Goal: Task Accomplishment & Management: Use online tool/utility

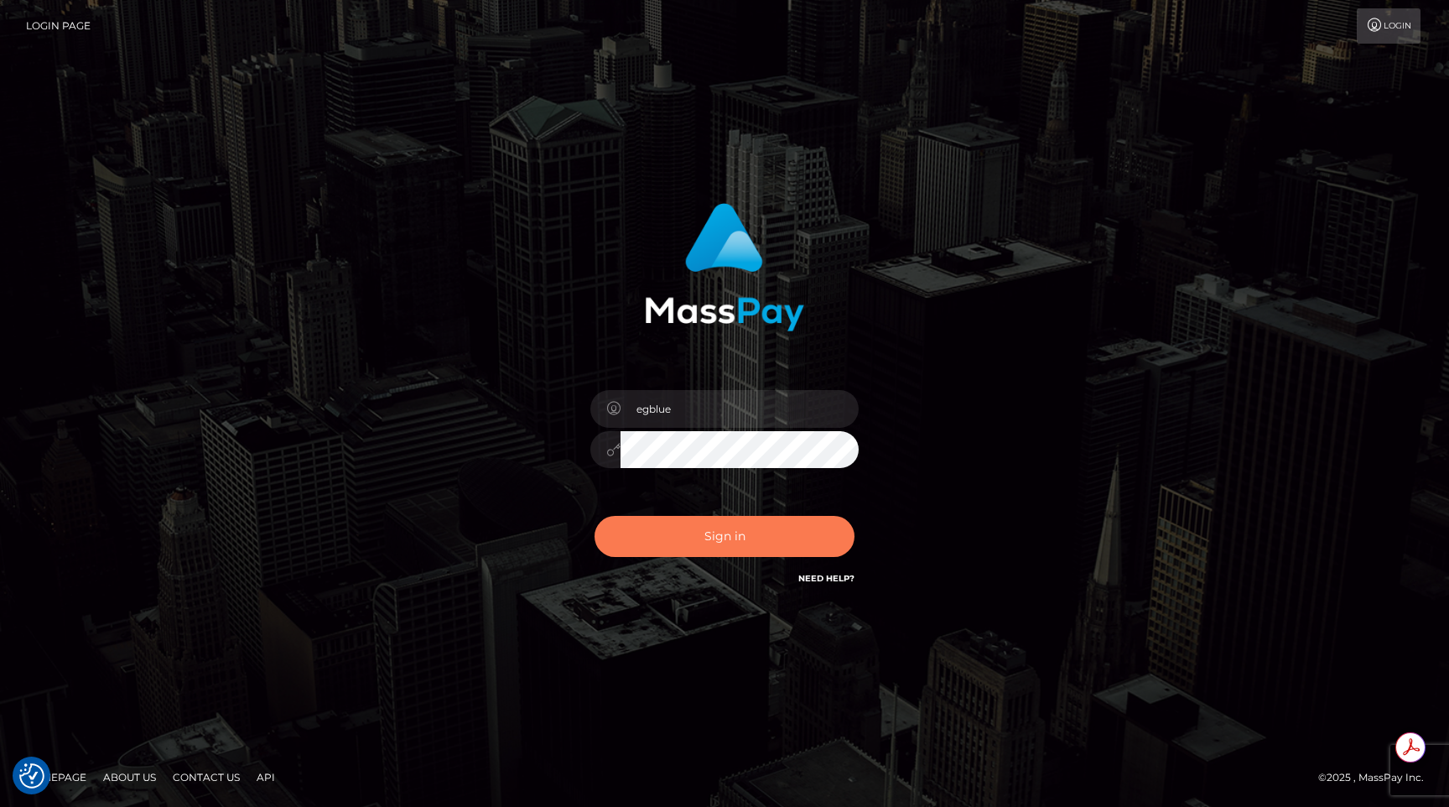
click at [648, 525] on button "Sign in" at bounding box center [724, 536] width 260 height 41
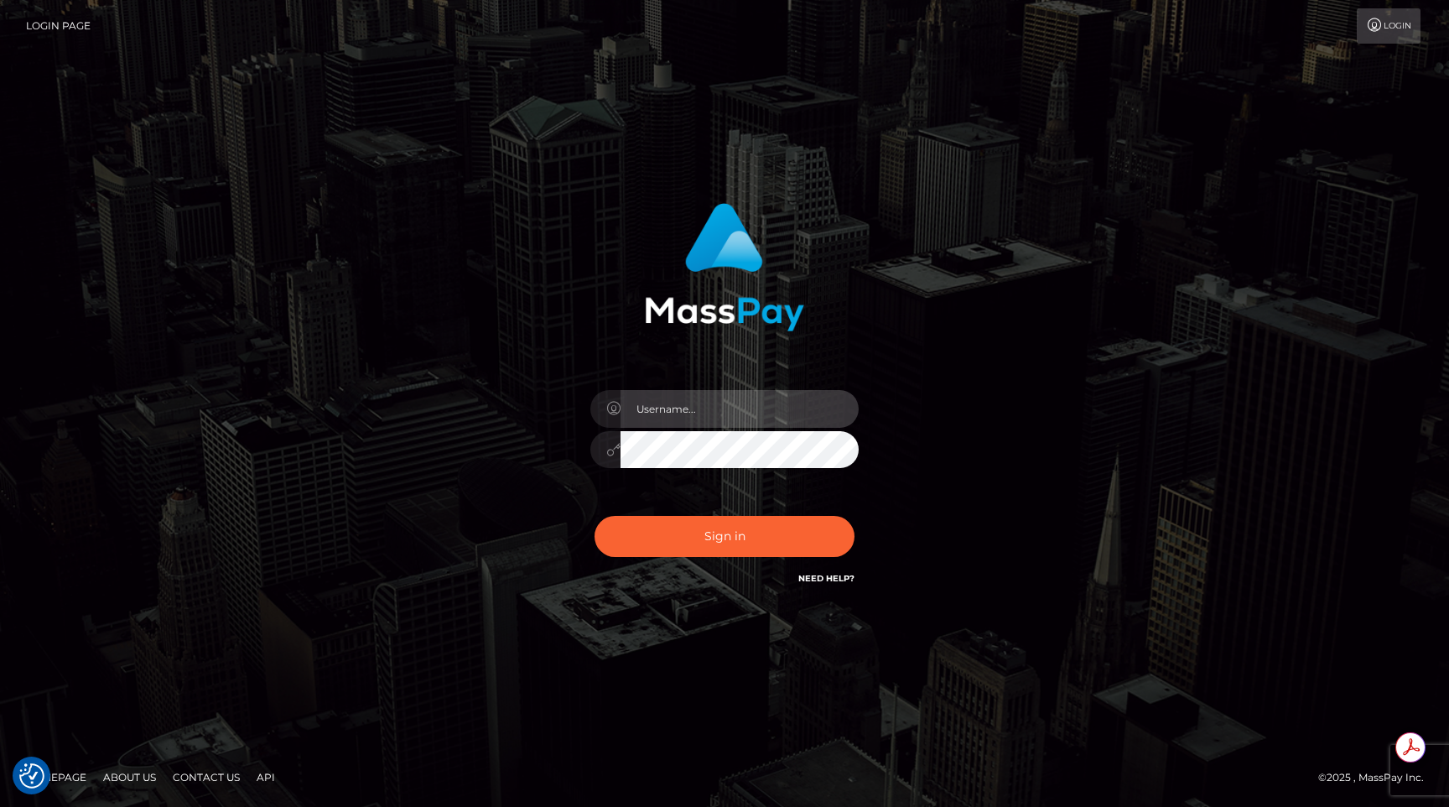
type input "egblue"
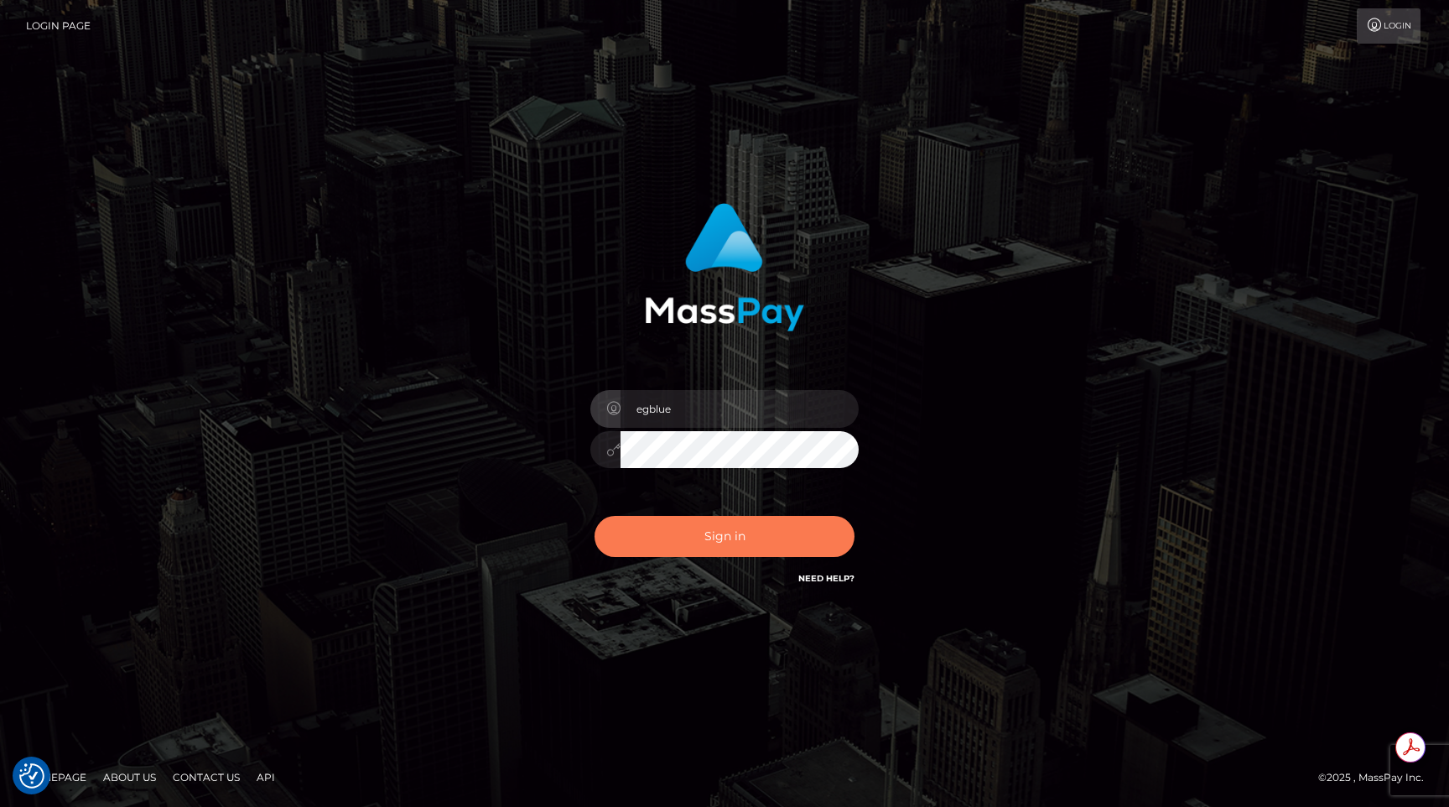
click at [654, 544] on button "Sign in" at bounding box center [724, 536] width 260 height 41
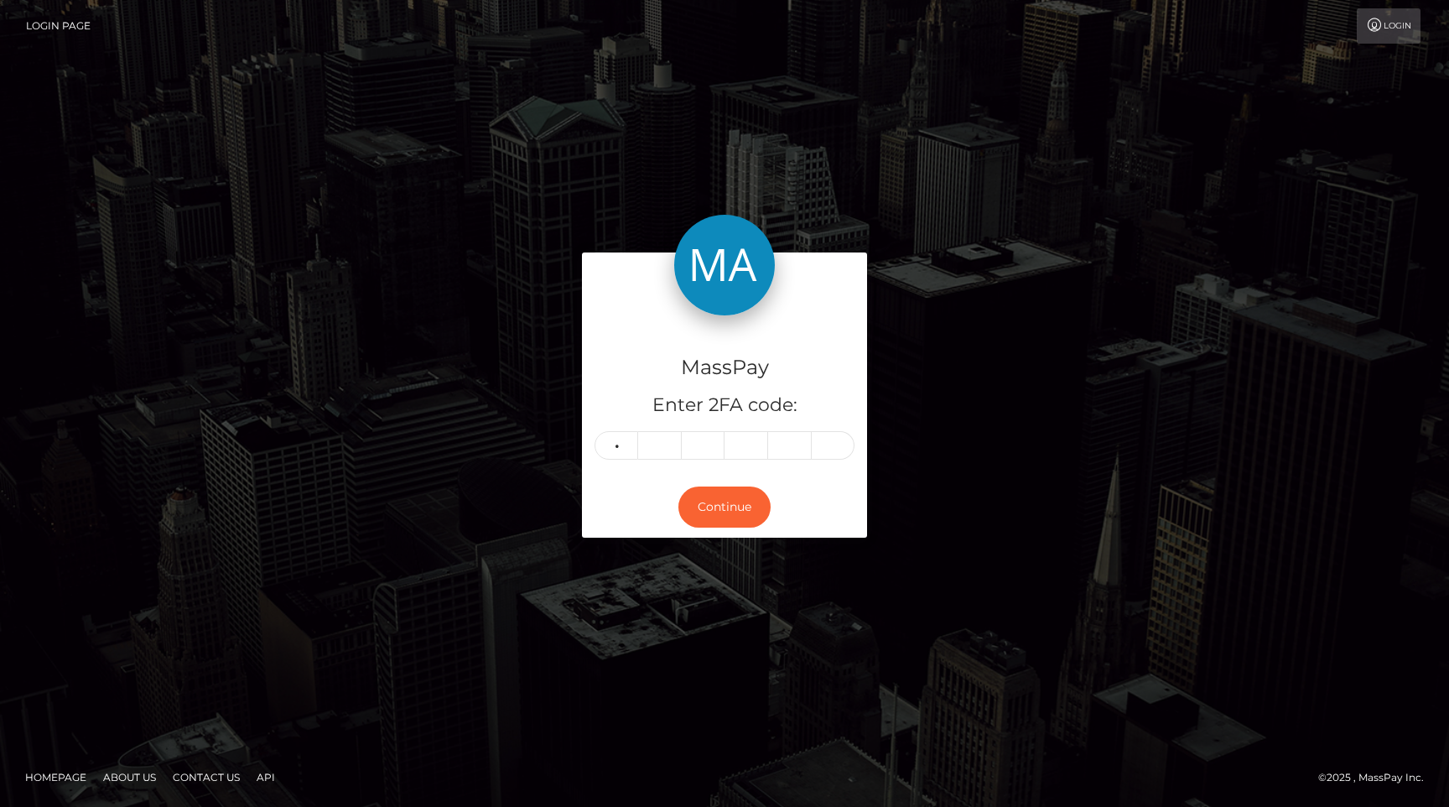
type input "7"
type input "4"
type input "8"
type input "5"
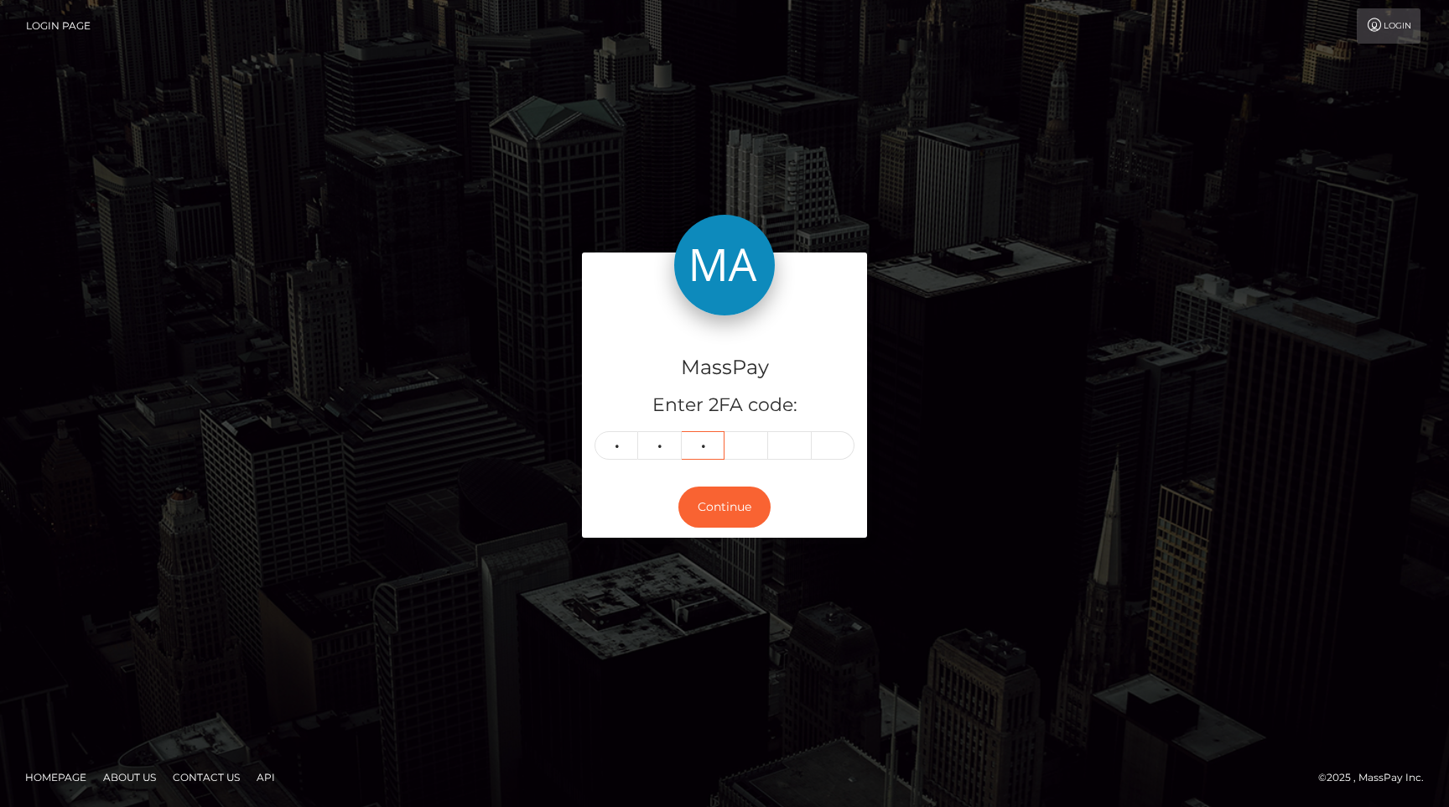
type input "9"
type input "7"
type input "1"
type input "3"
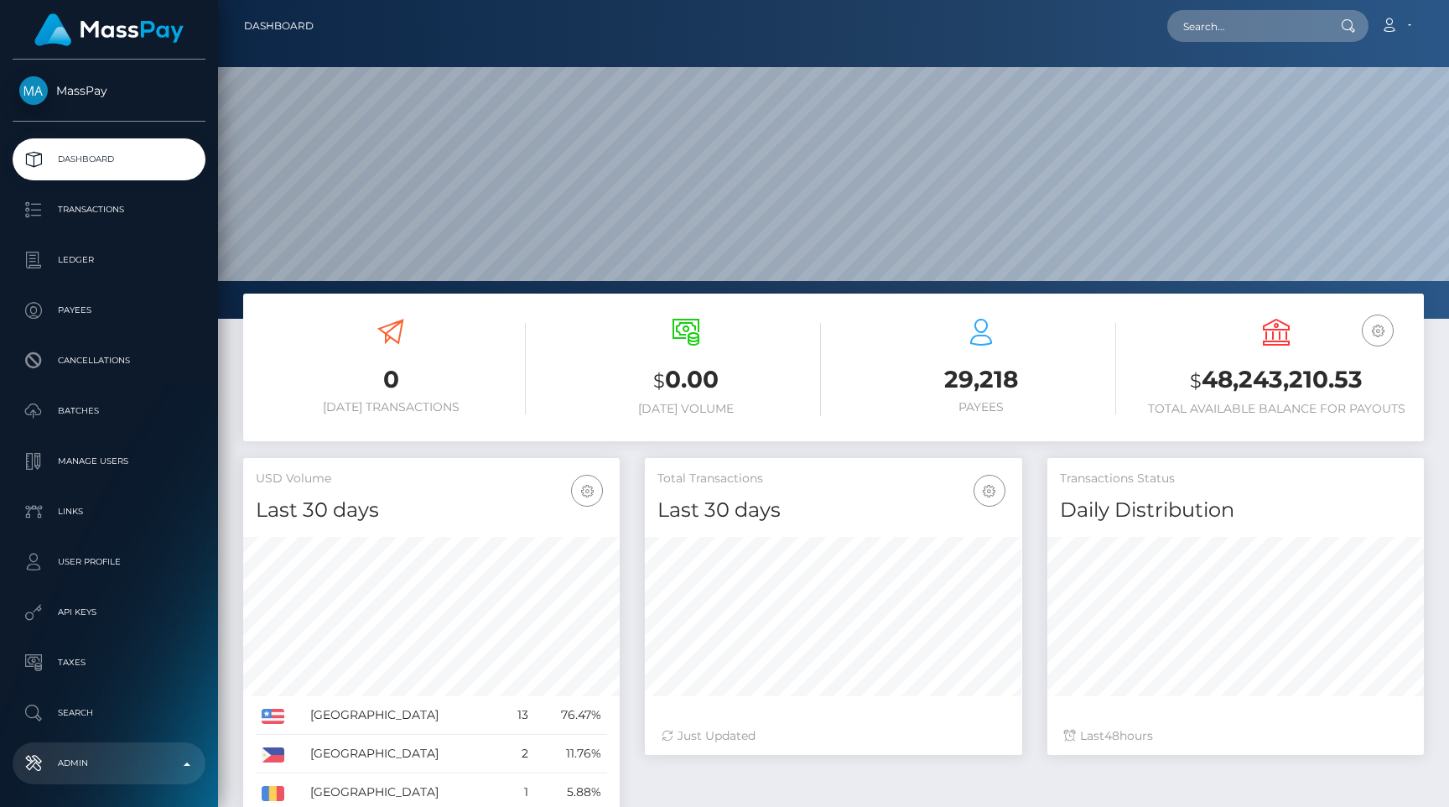
scroll to position [297, 376]
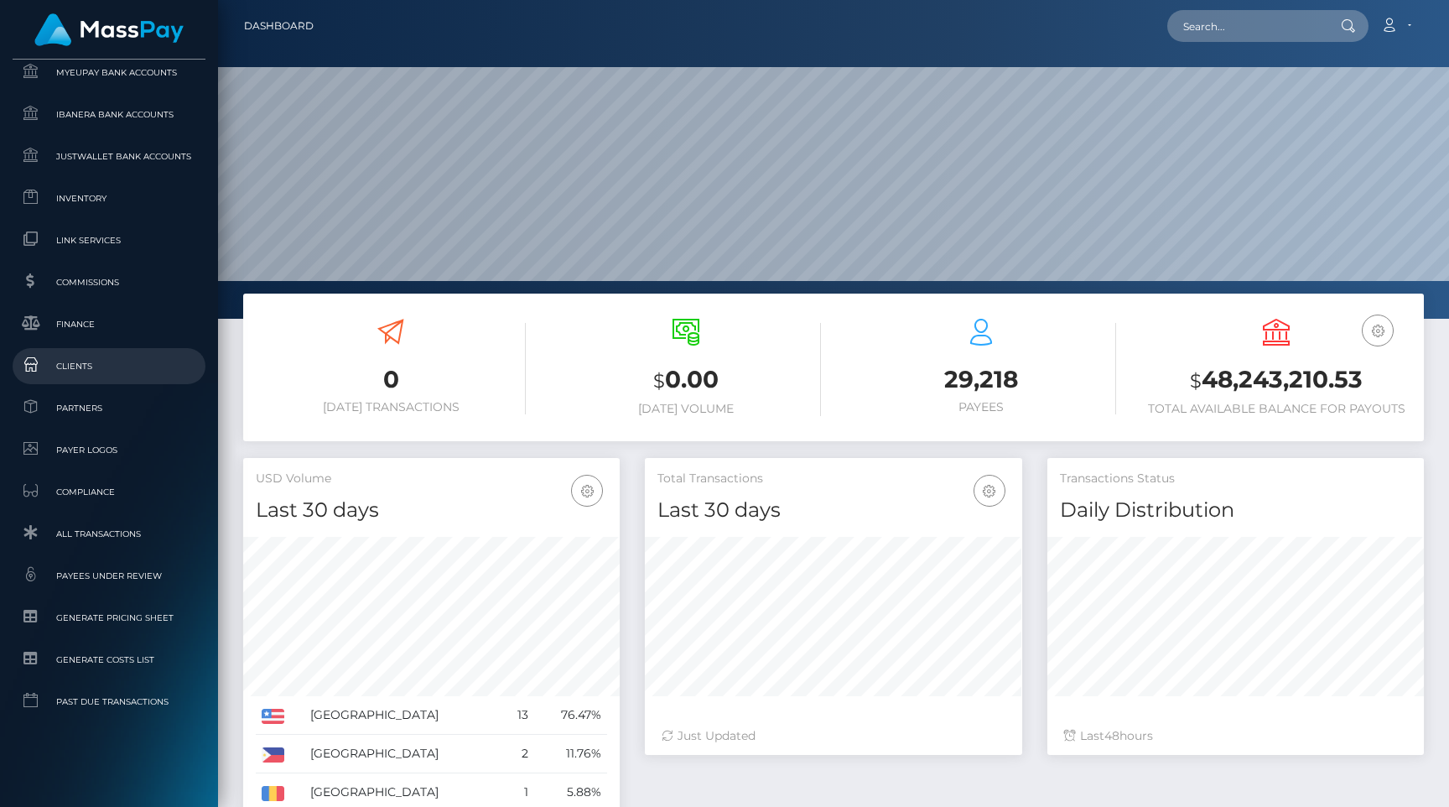
click at [108, 379] on link "Clients" at bounding box center [109, 366] width 193 height 36
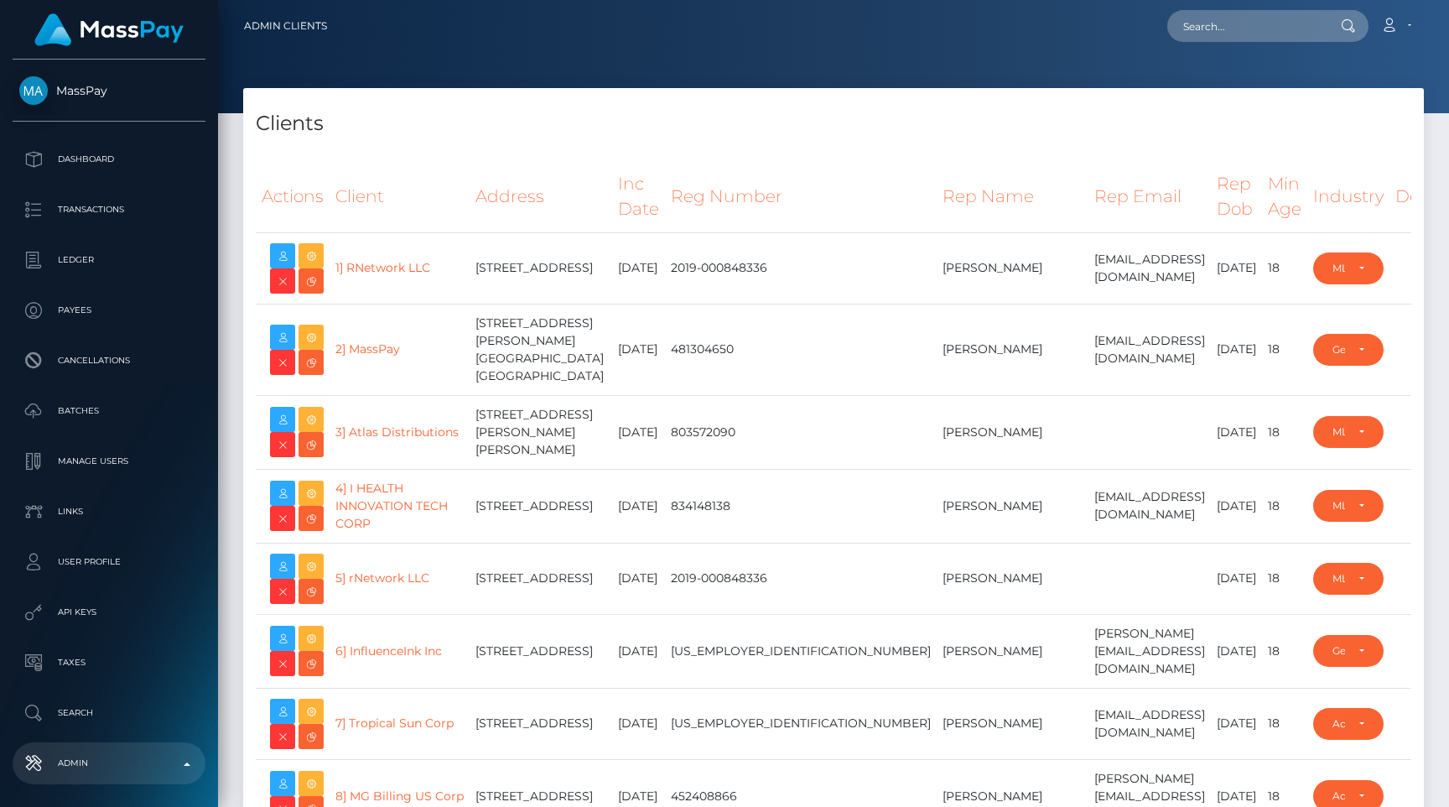
select select "223"
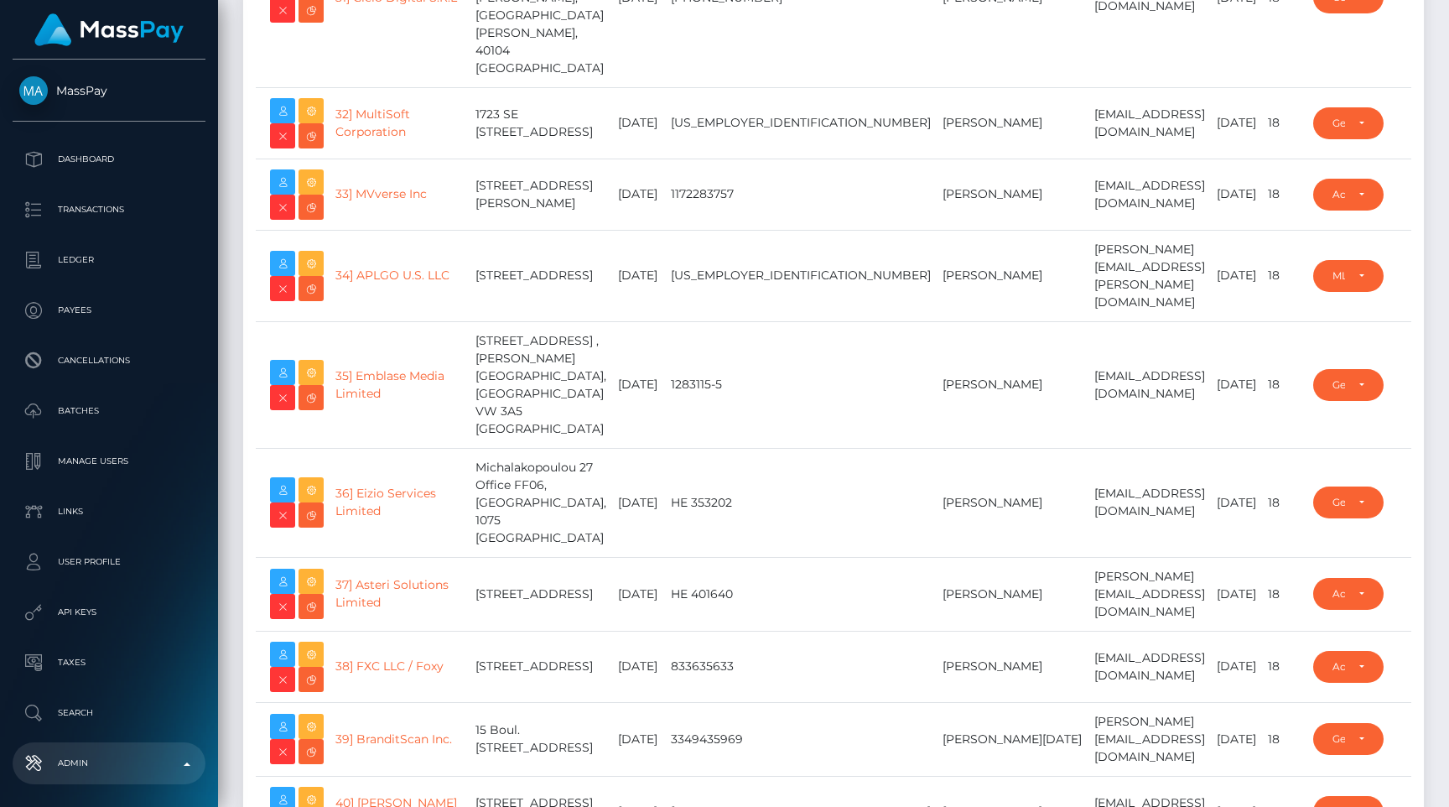
scroll to position [21307, 0]
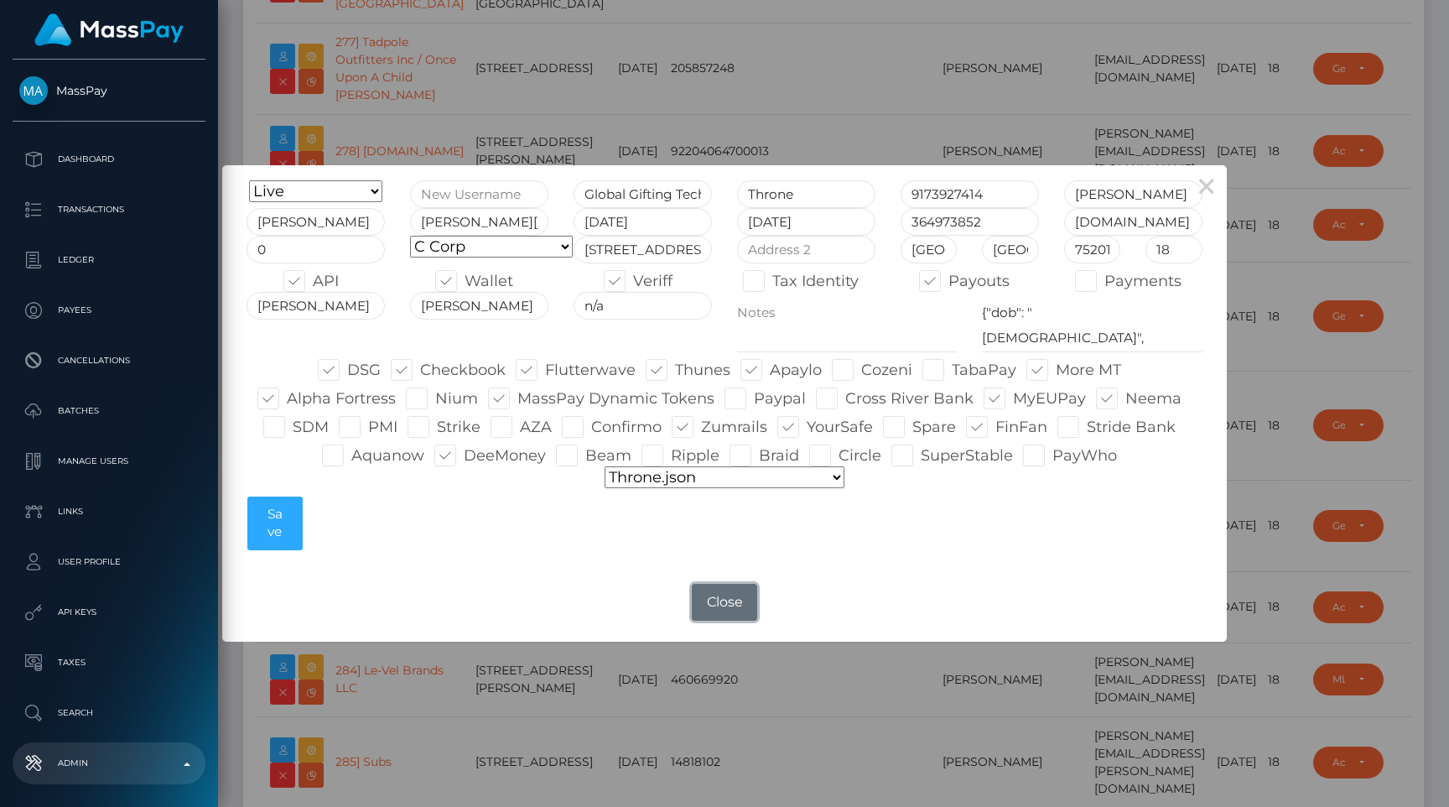
click at [699, 596] on button "Close" at bounding box center [724, 602] width 65 height 37
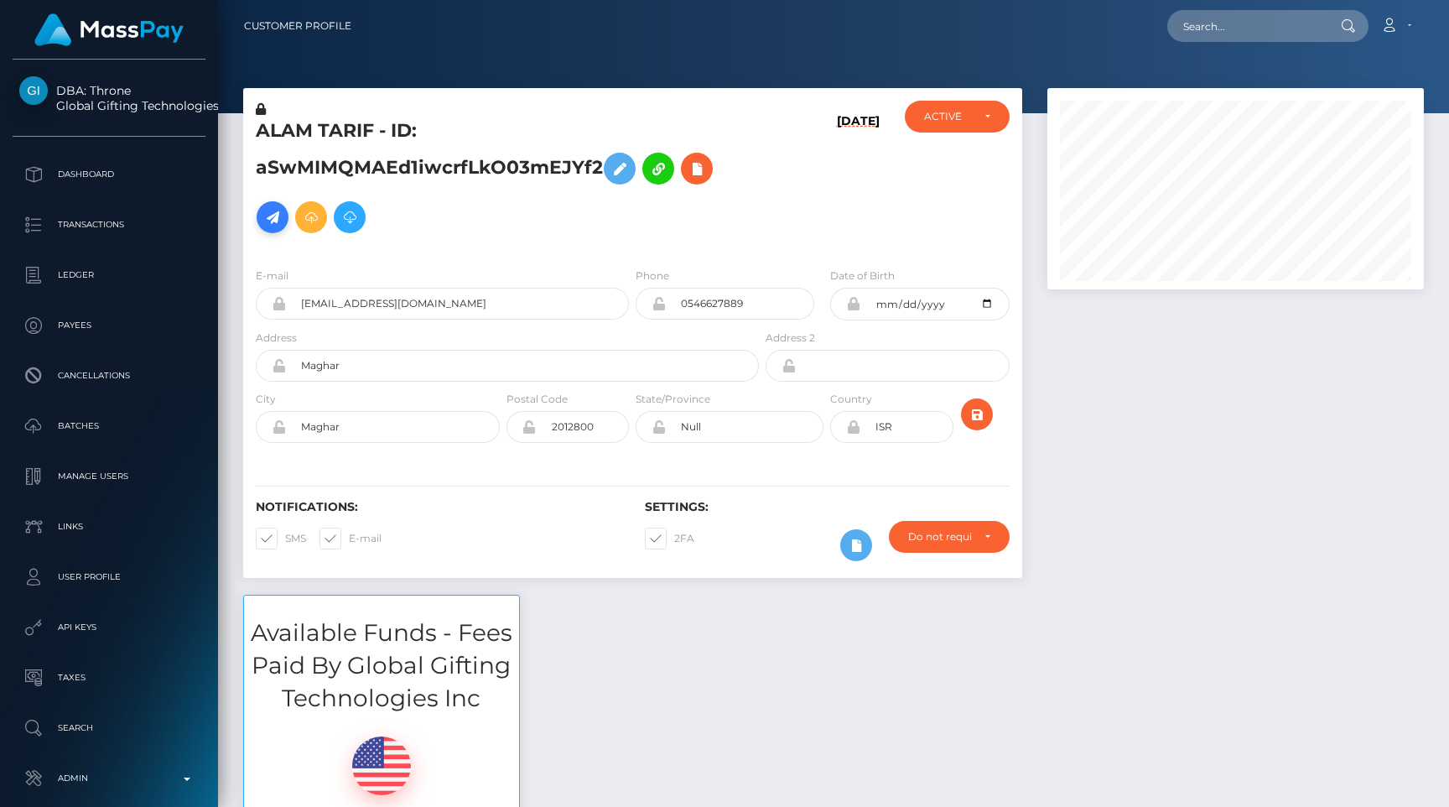
click at [277, 221] on icon at bounding box center [272, 217] width 20 height 21
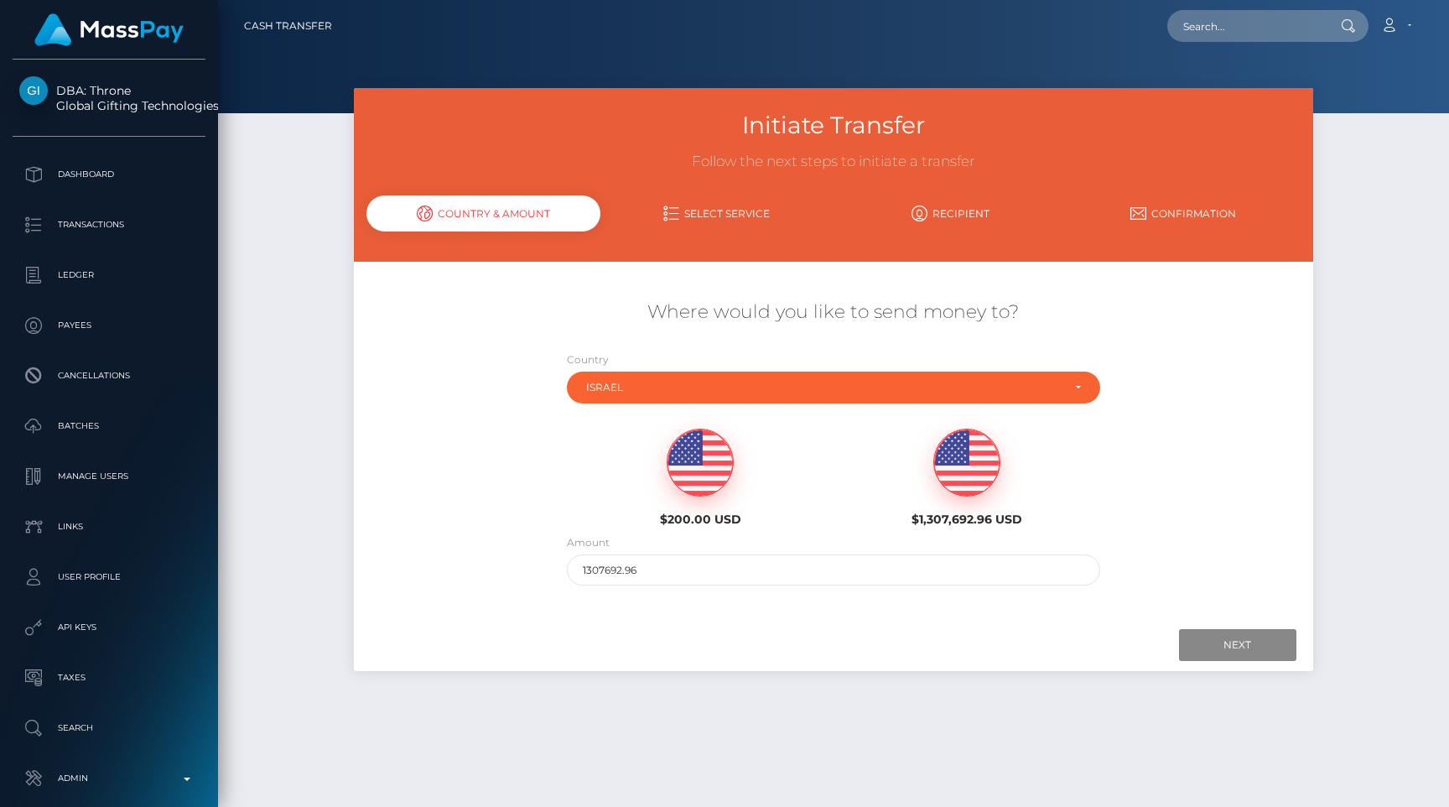
click at [701, 486] on img at bounding box center [699, 462] width 65 height 67
type input "200"
click at [1201, 646] on input "Next" at bounding box center [1237, 645] width 117 height 32
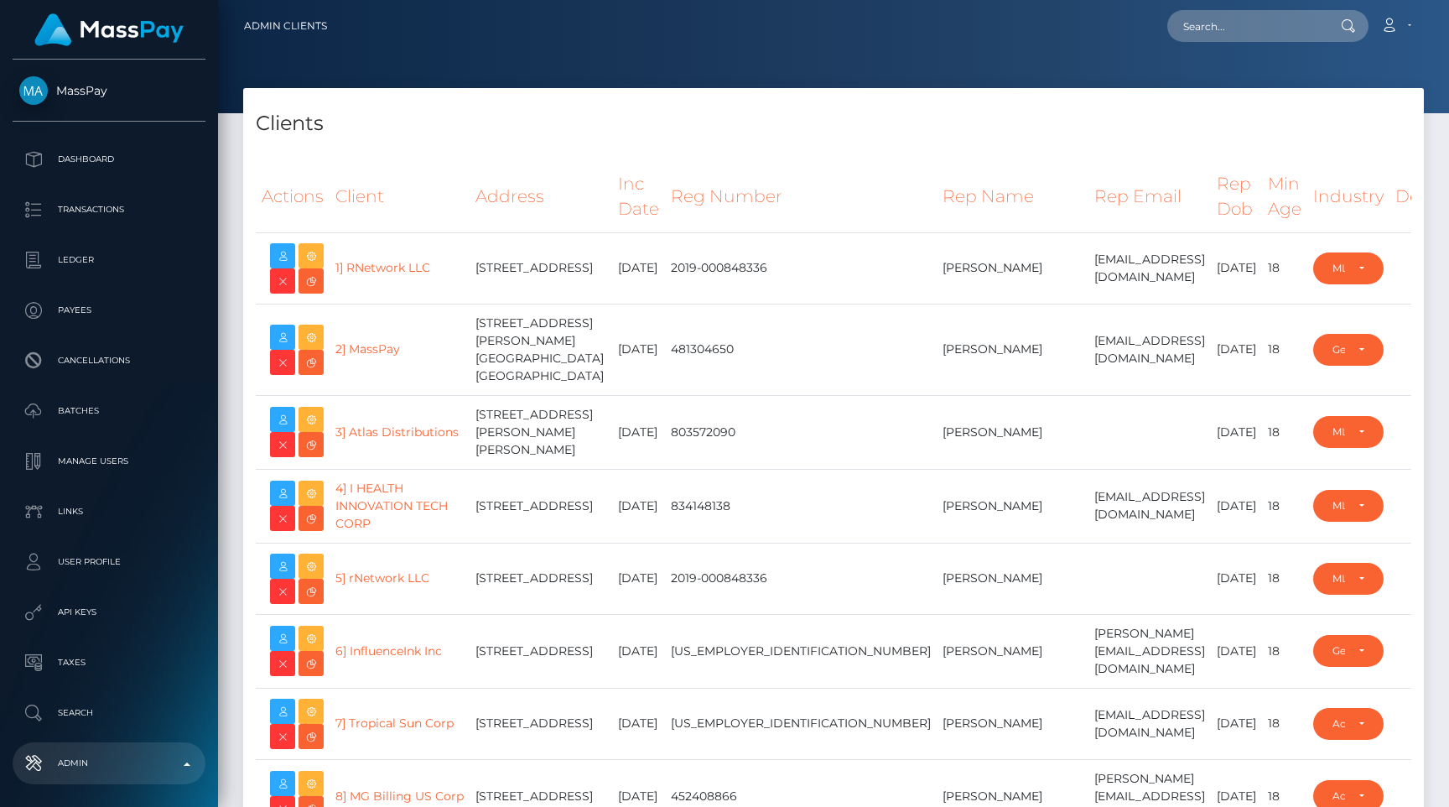
select select "223"
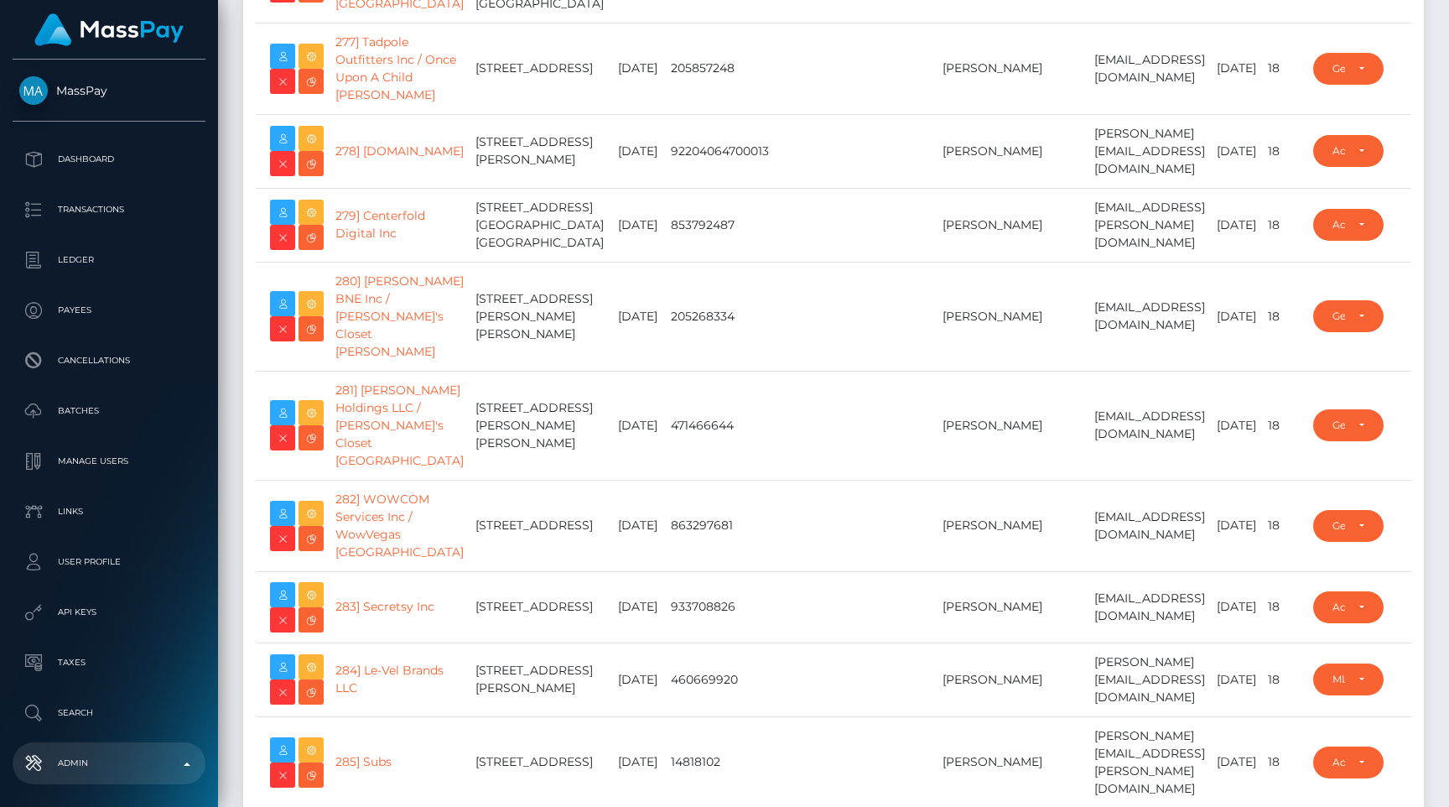
type input "egblue"
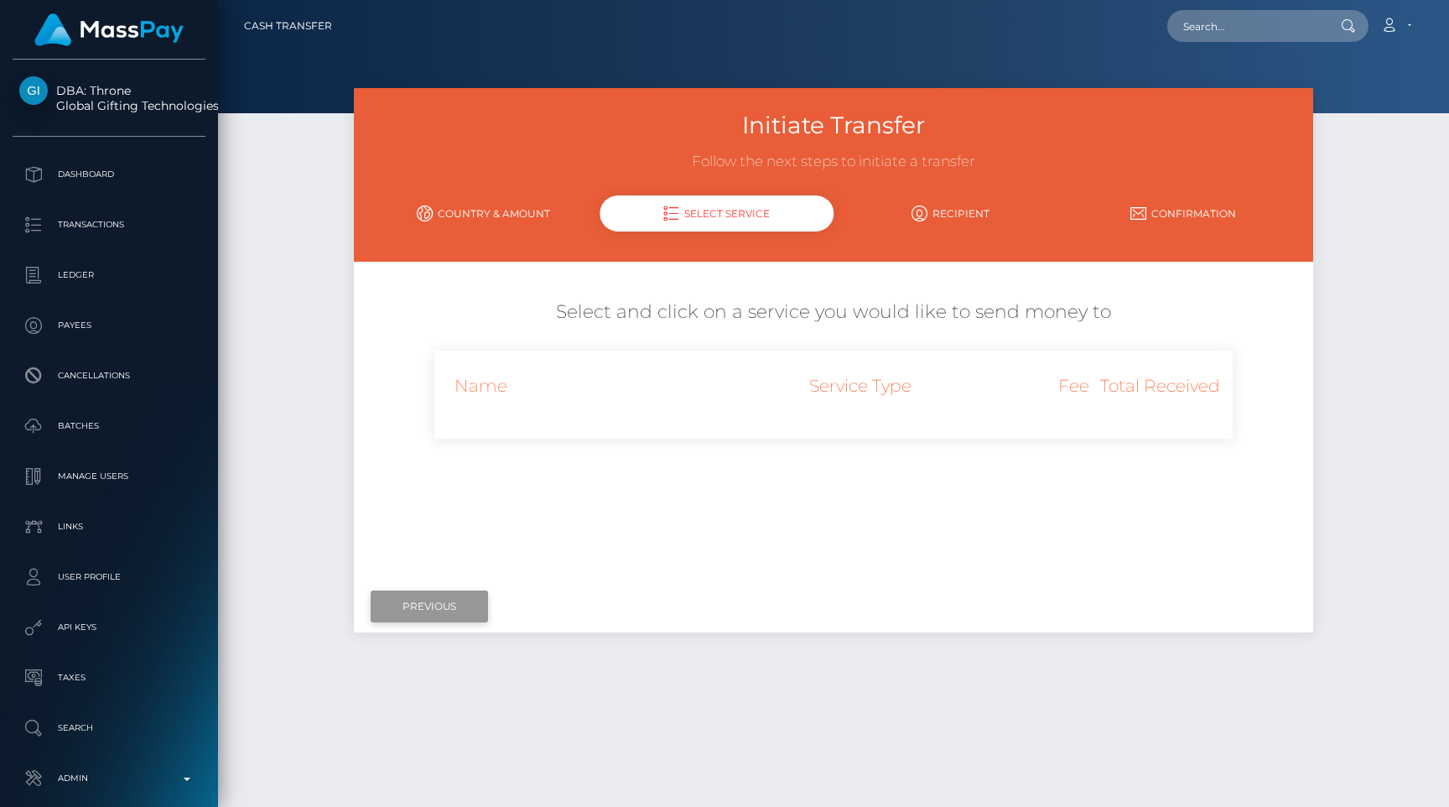
click at [463, 609] on input "Previous" at bounding box center [429, 606] width 117 height 32
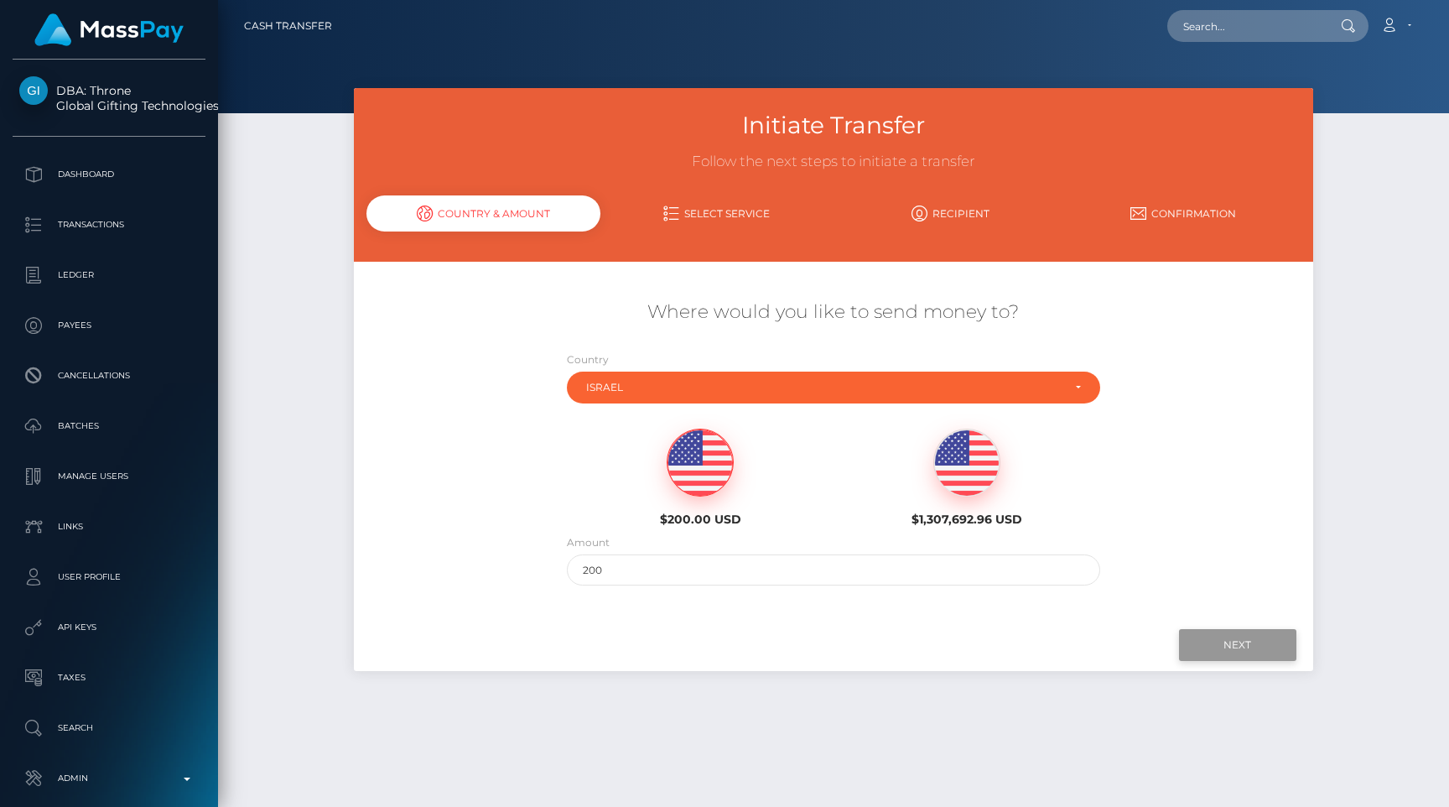
click at [1207, 642] on input "Next" at bounding box center [1237, 645] width 117 height 32
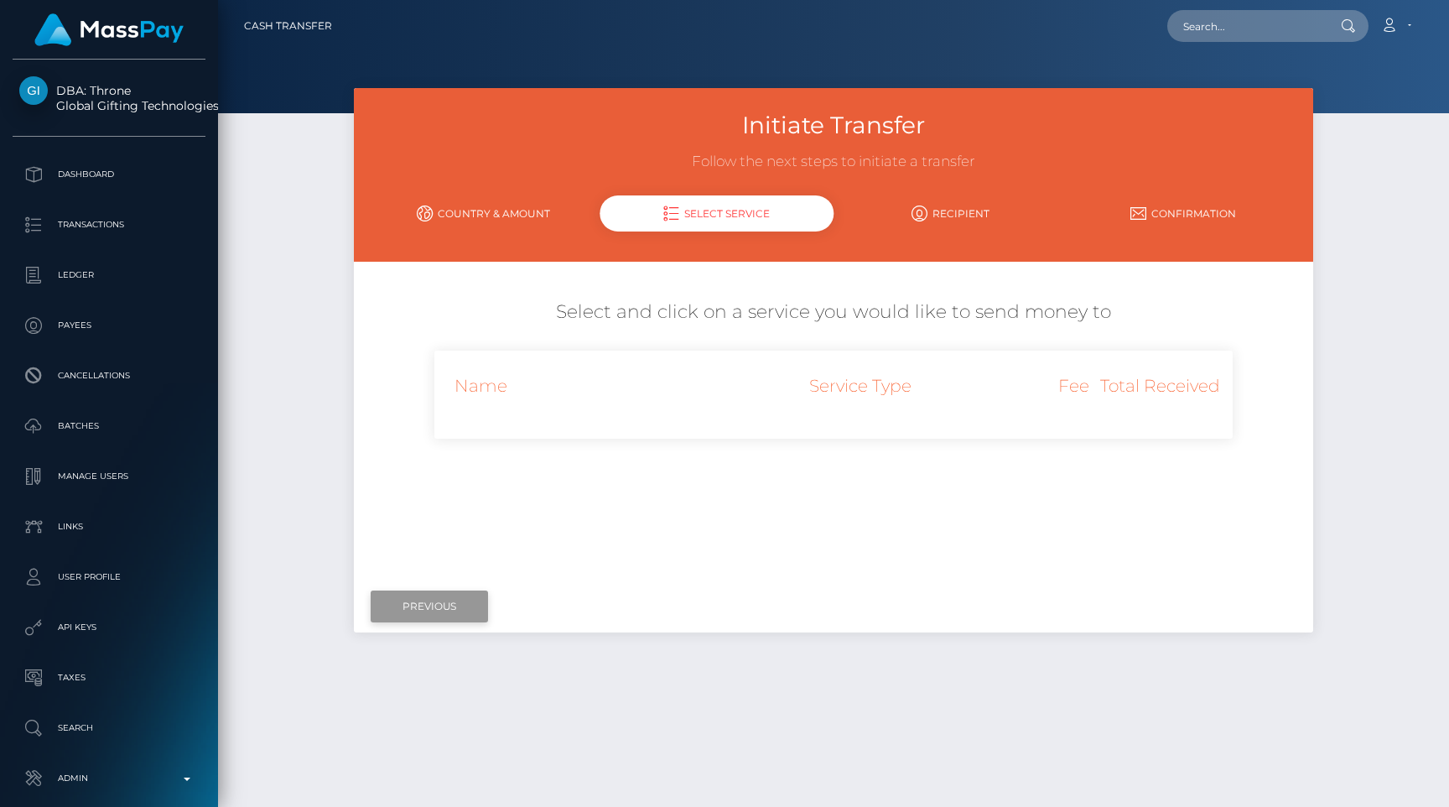
click at [462, 607] on input "Previous" at bounding box center [429, 606] width 117 height 32
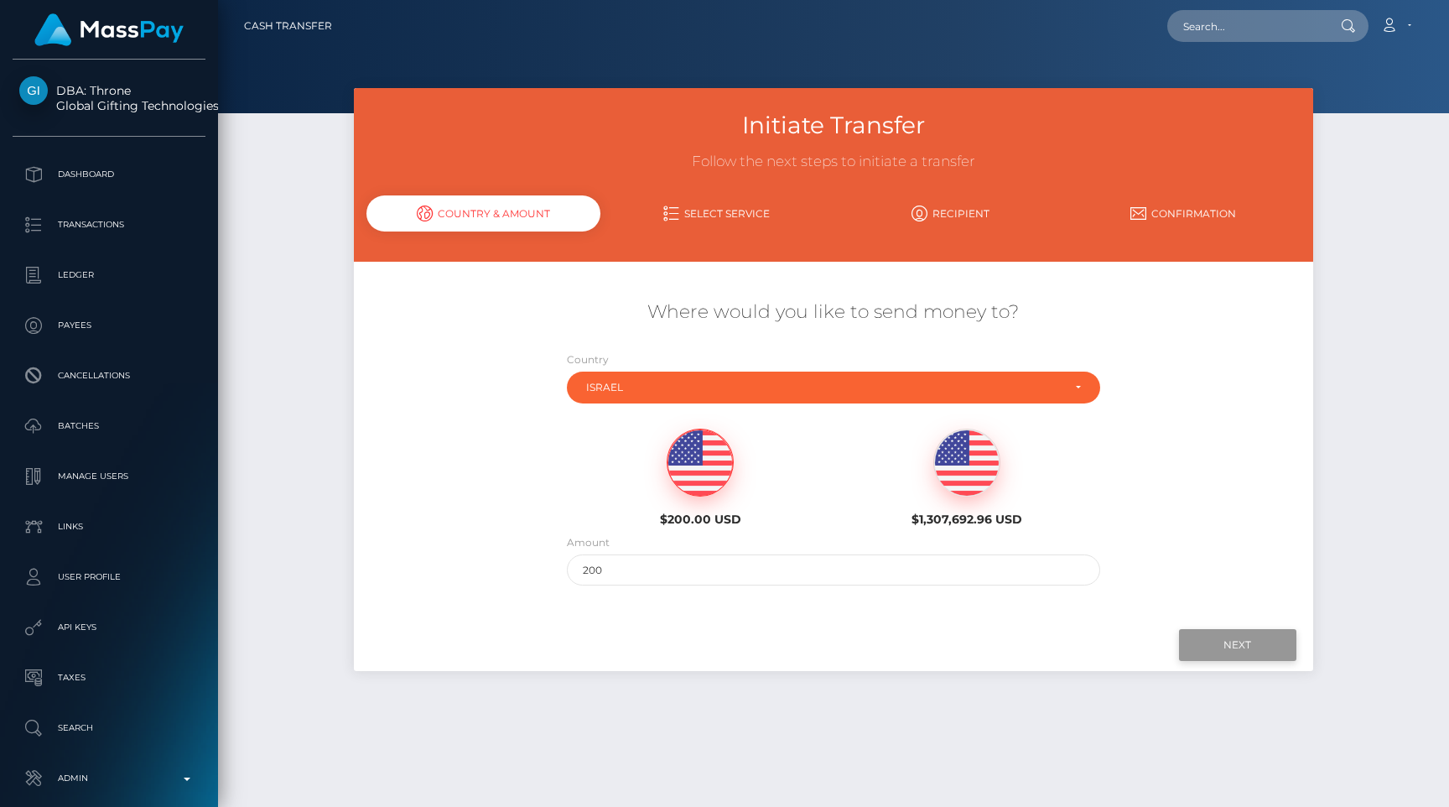
click at [1227, 636] on input "Next" at bounding box center [1237, 645] width 117 height 32
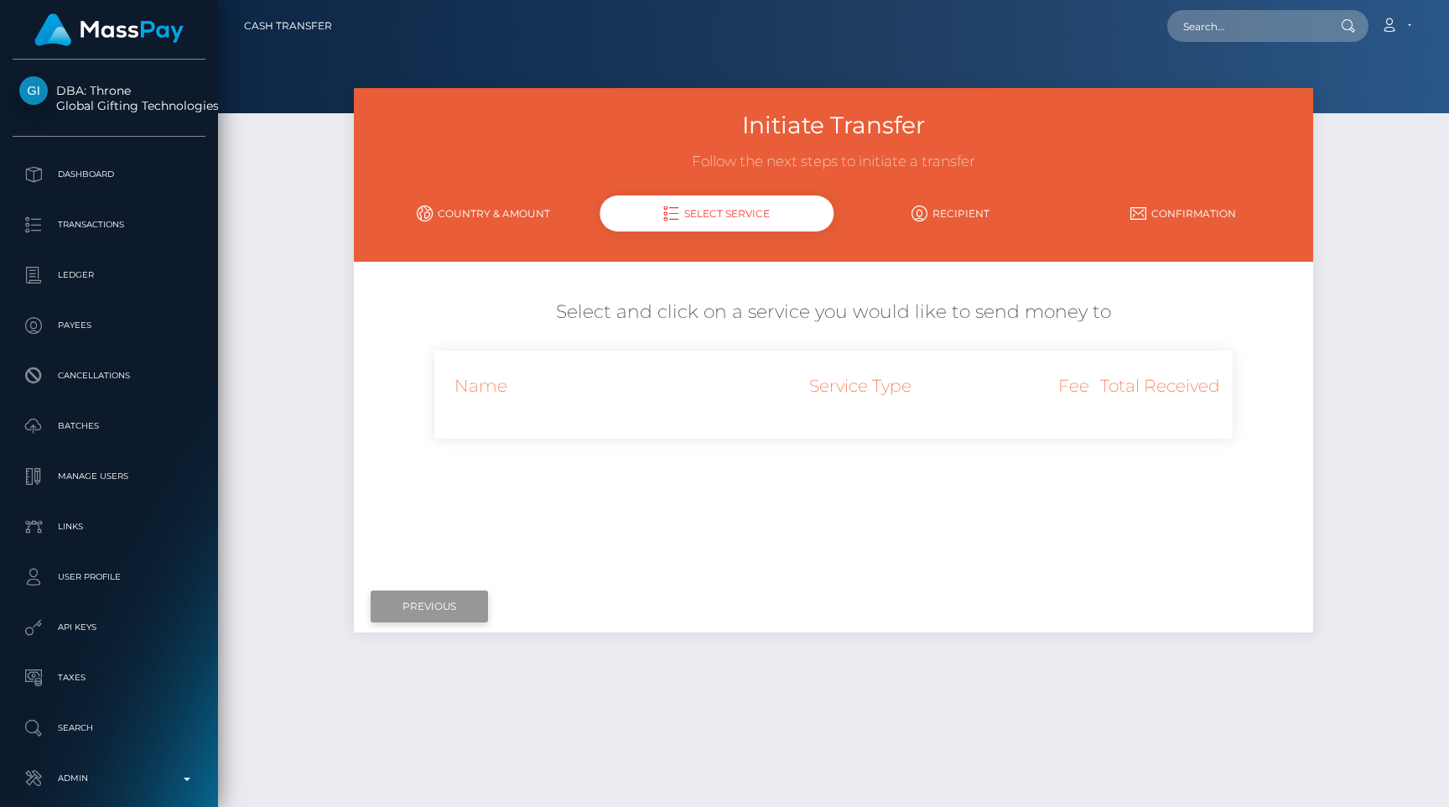
click at [438, 606] on input "Previous" at bounding box center [429, 606] width 117 height 32
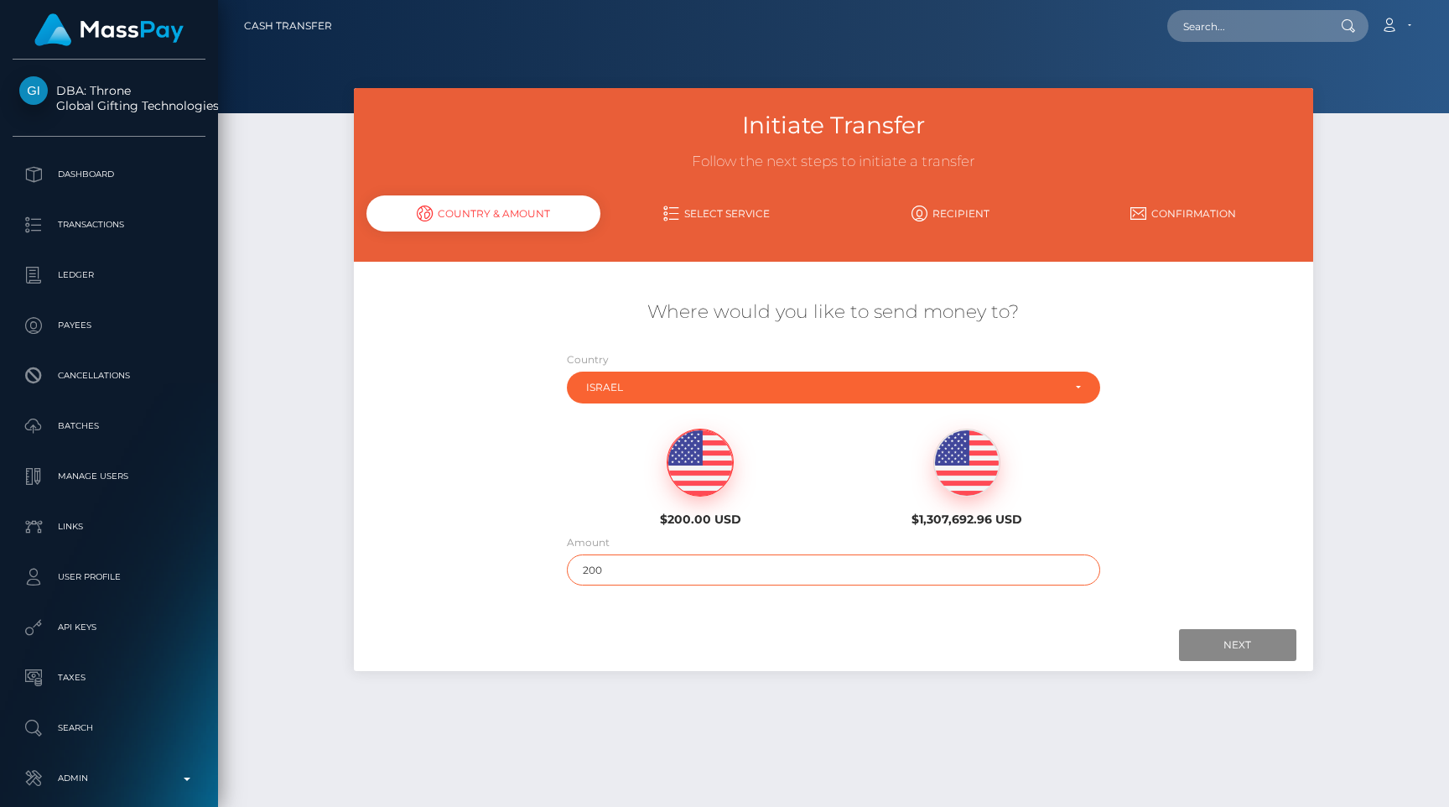
click at [679, 568] on input "200" at bounding box center [834, 569] width 534 height 31
type input "2"
type input "199"
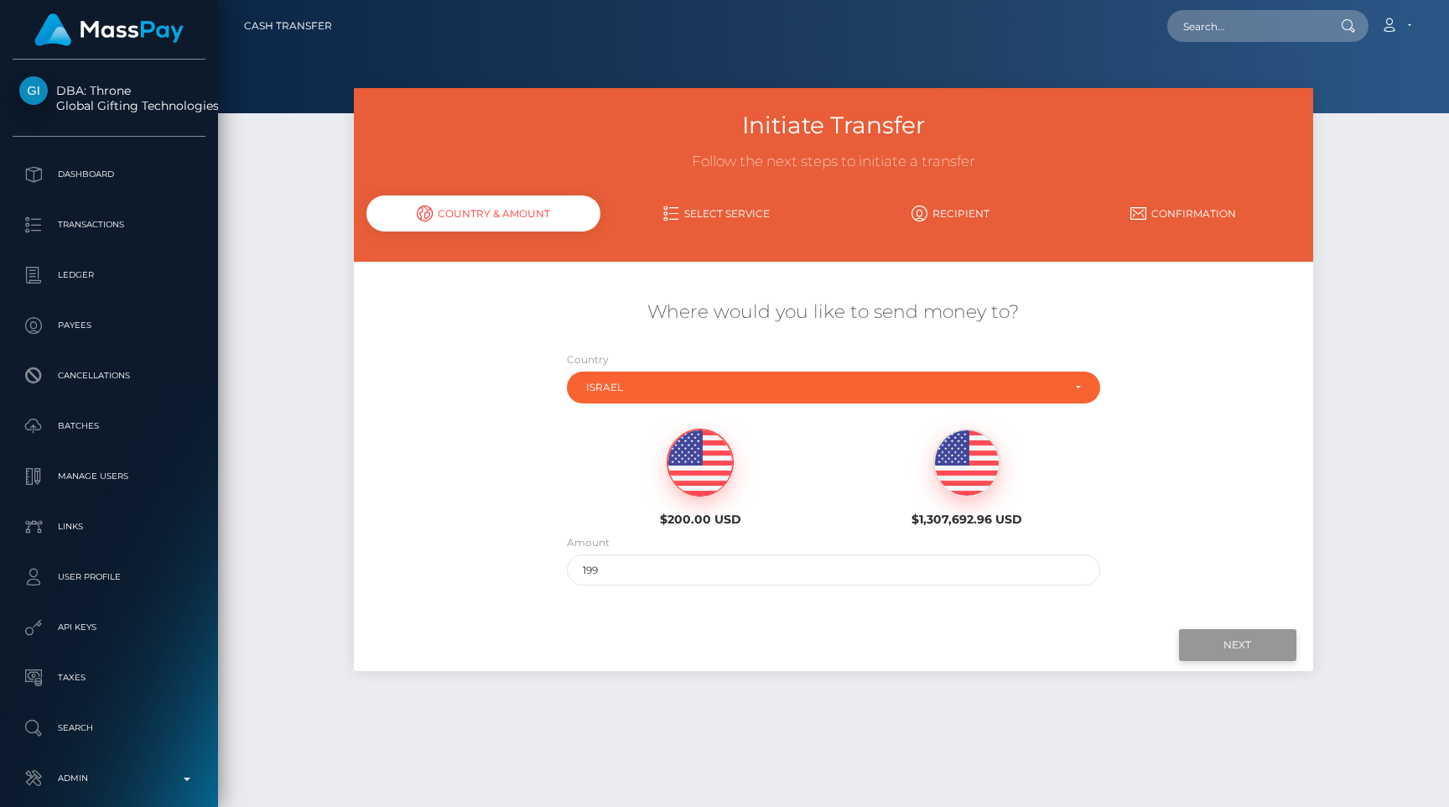
click at [1202, 637] on input "Next" at bounding box center [1237, 645] width 117 height 32
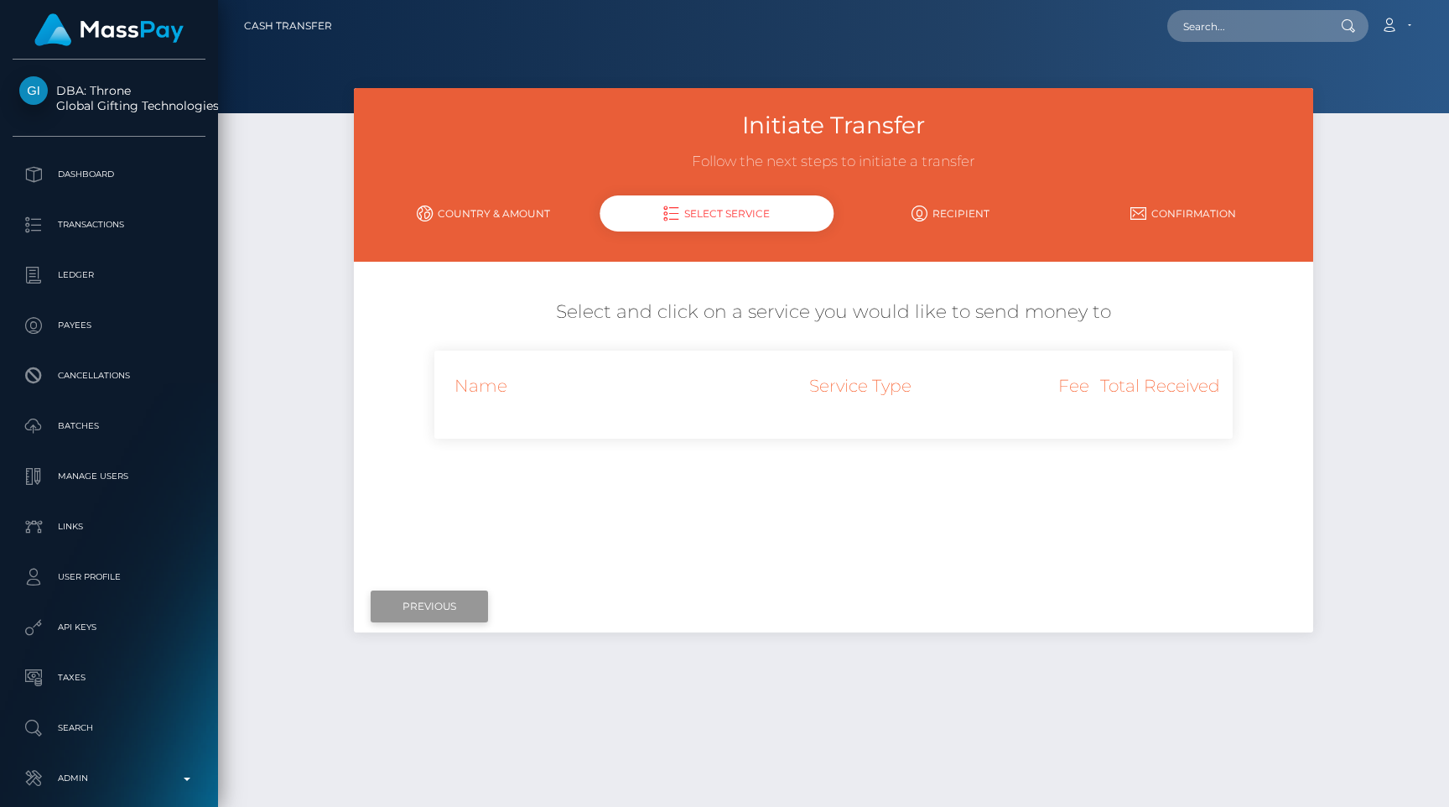
click at [468, 615] on input "Previous" at bounding box center [429, 606] width 117 height 32
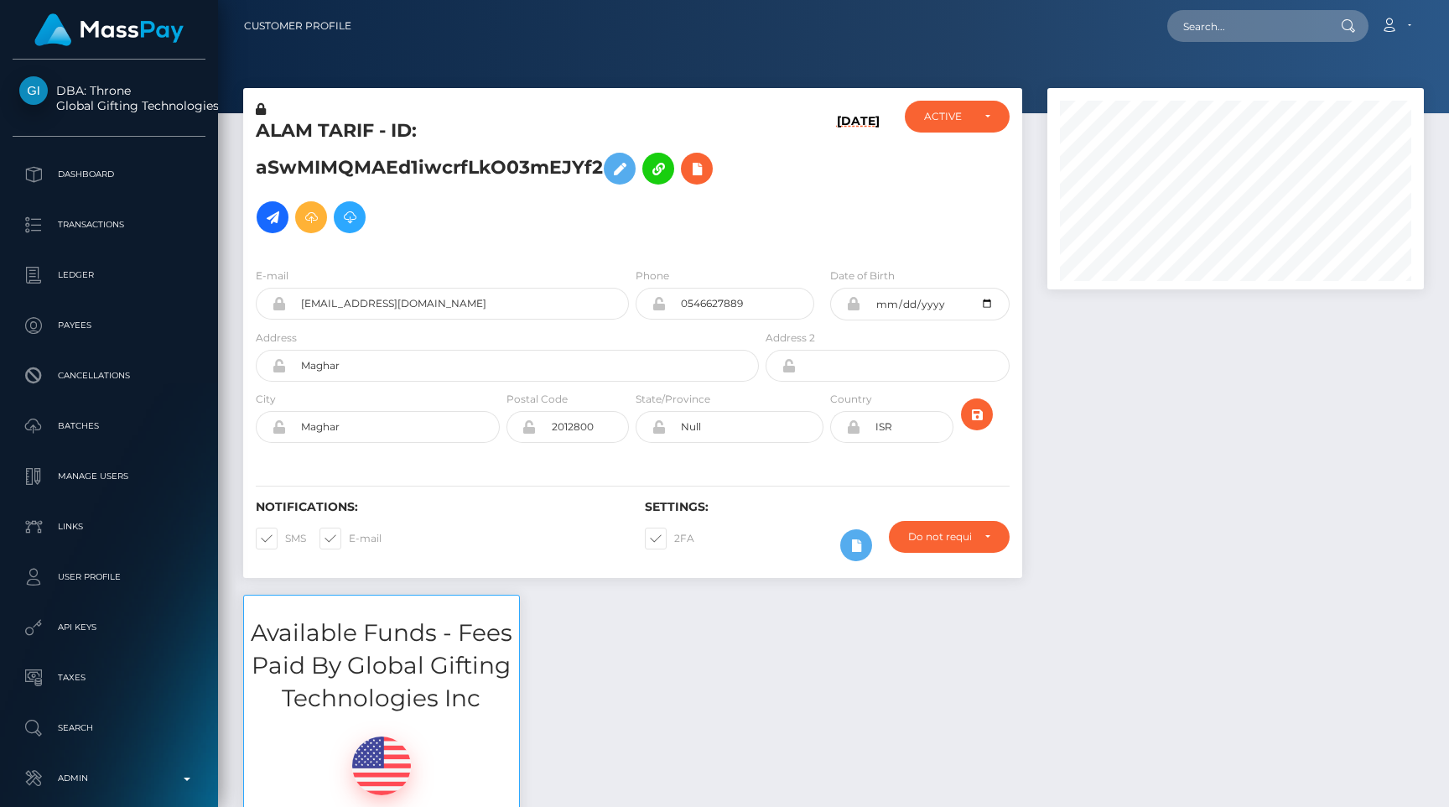
scroll to position [201, 376]
click at [610, 169] on button at bounding box center [620, 169] width 32 height 32
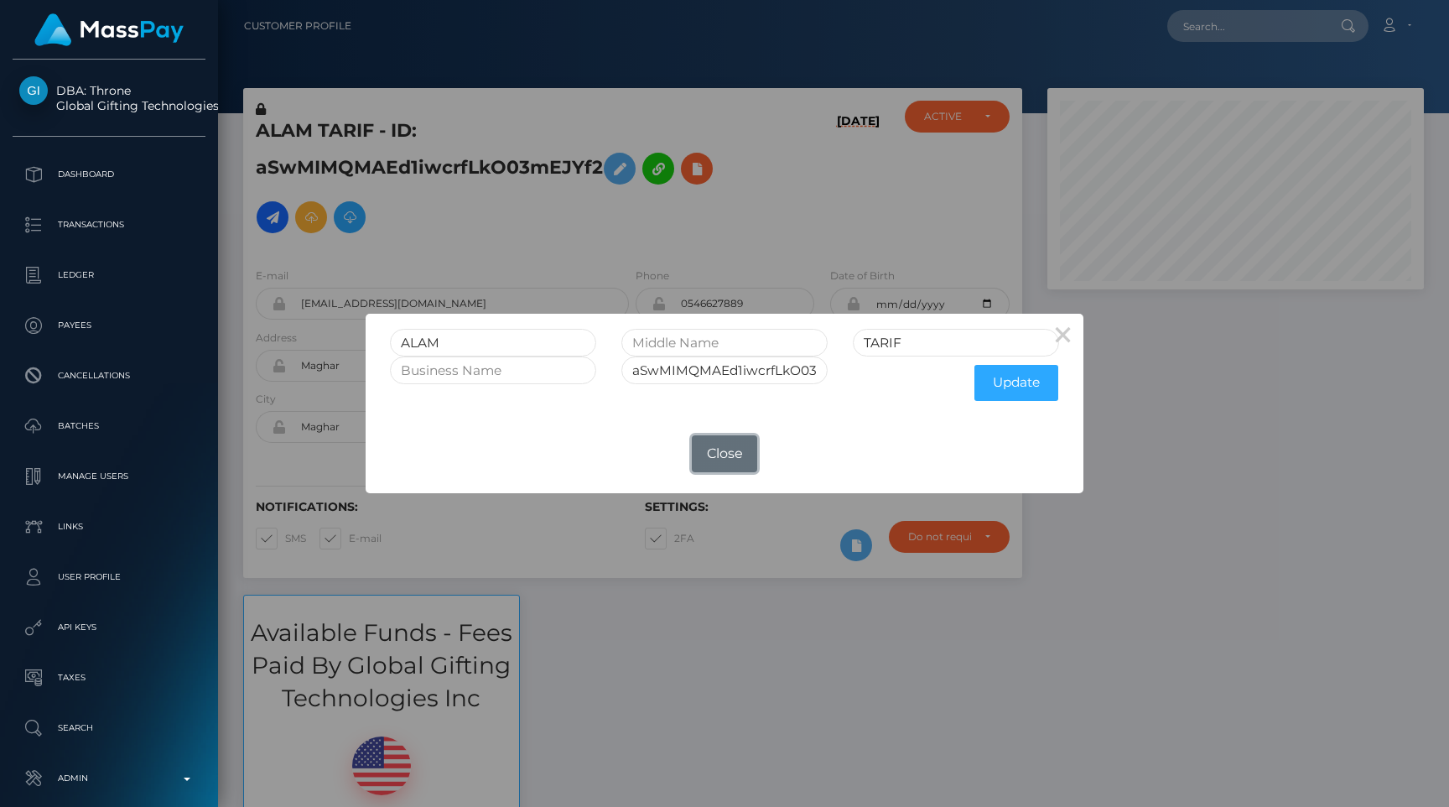
click at [723, 454] on button "Close" at bounding box center [724, 453] width 65 height 37
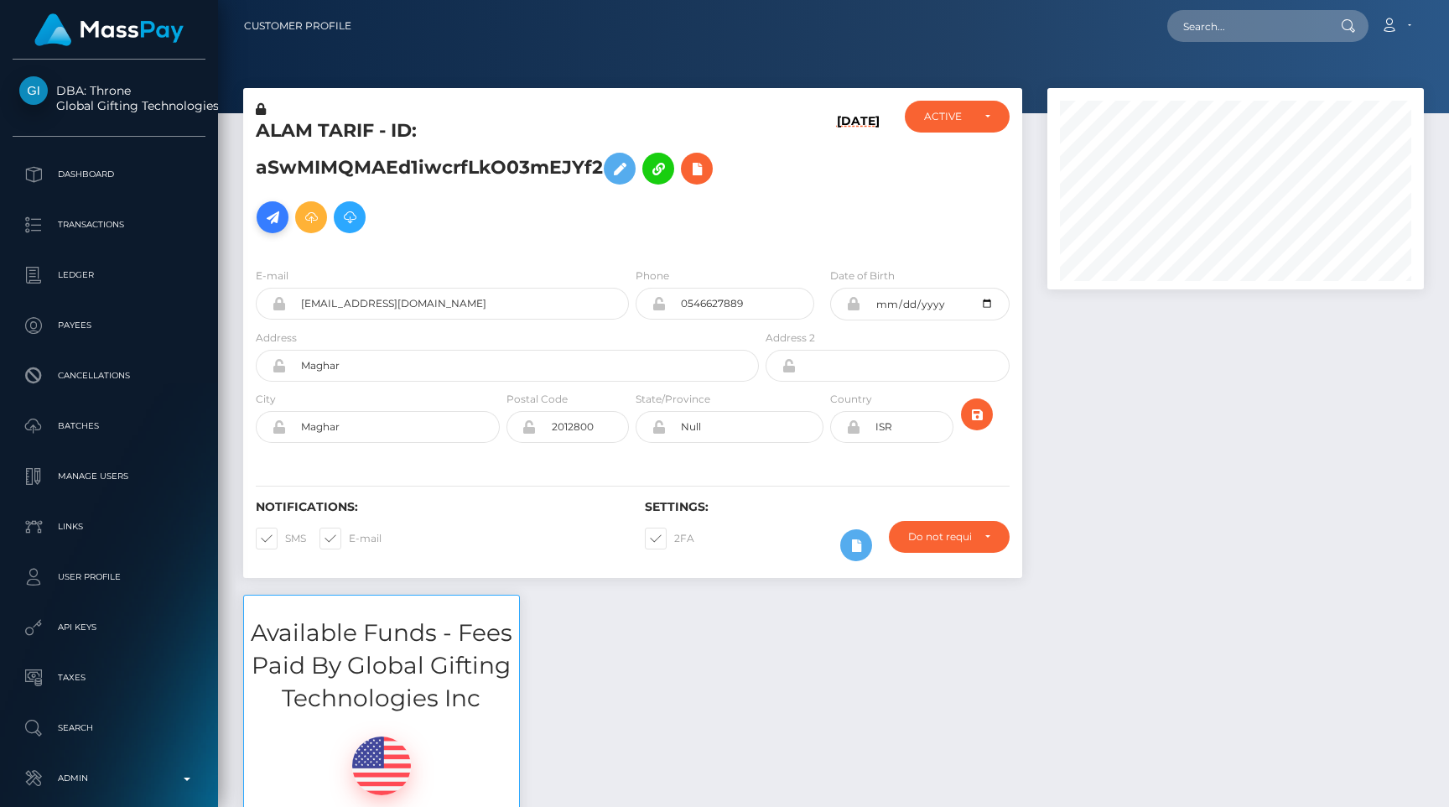
click at [271, 223] on icon at bounding box center [272, 217] width 20 height 21
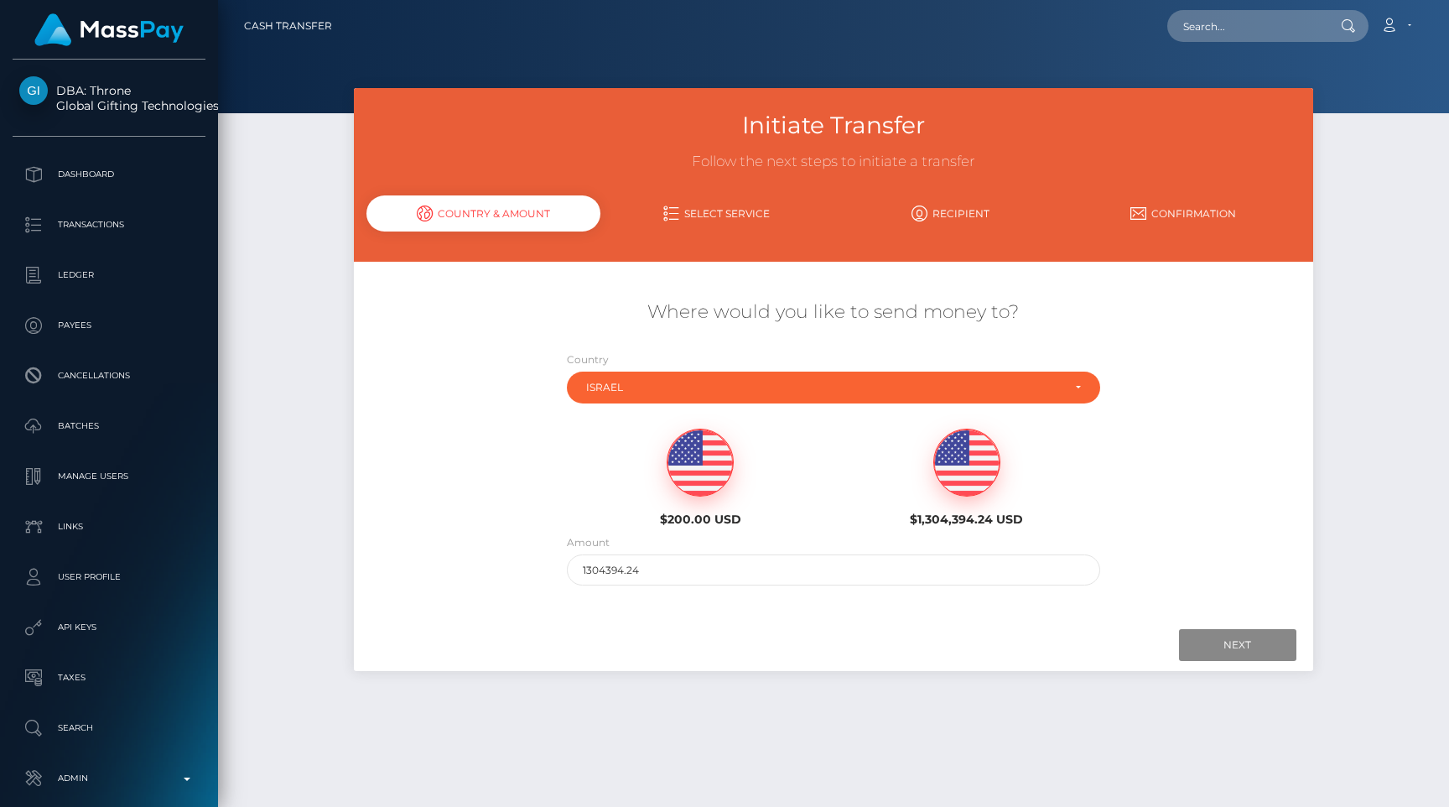
click at [703, 469] on img at bounding box center [699, 462] width 65 height 67
click at [1258, 637] on input "Next" at bounding box center [1237, 645] width 117 height 32
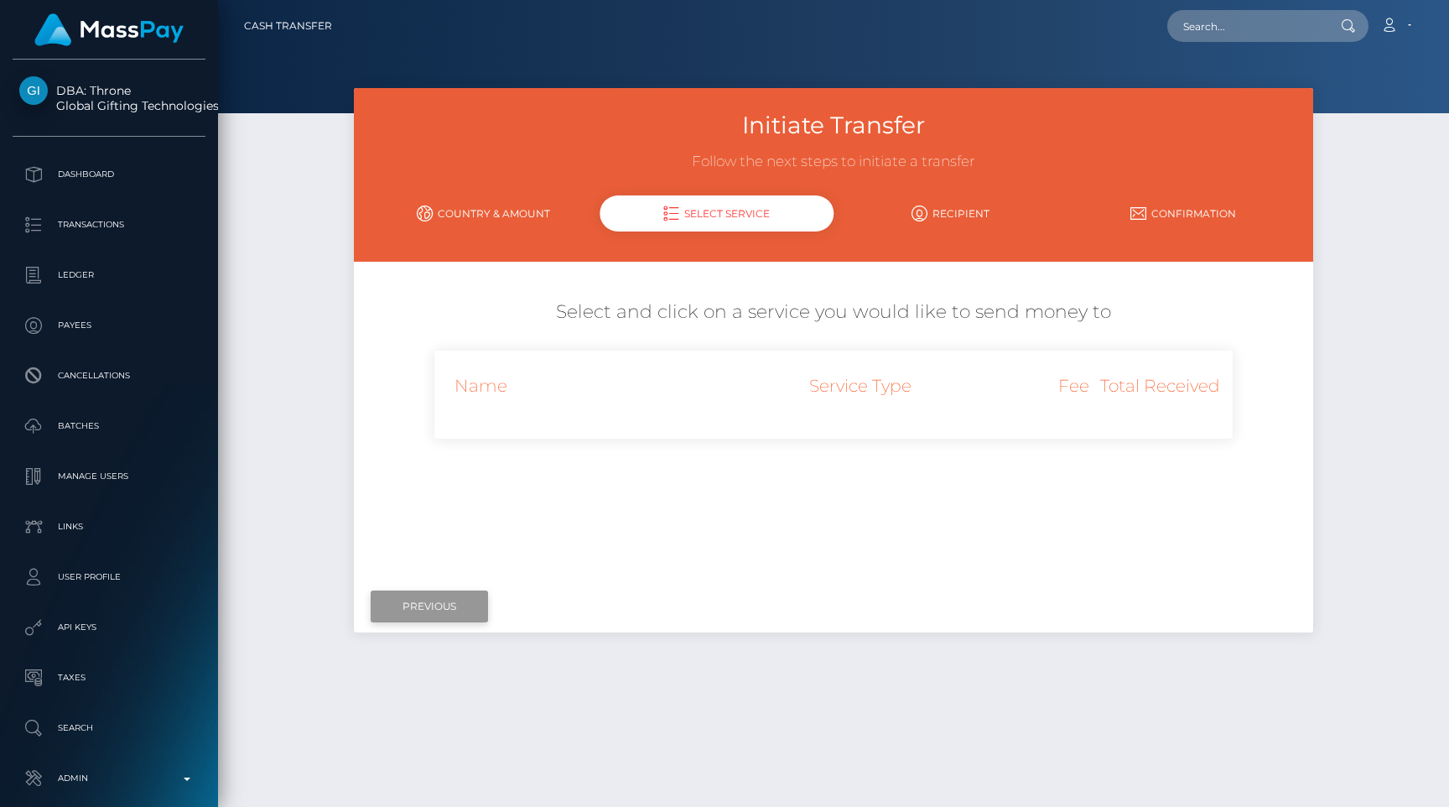
click at [438, 618] on input "Previous" at bounding box center [429, 606] width 117 height 32
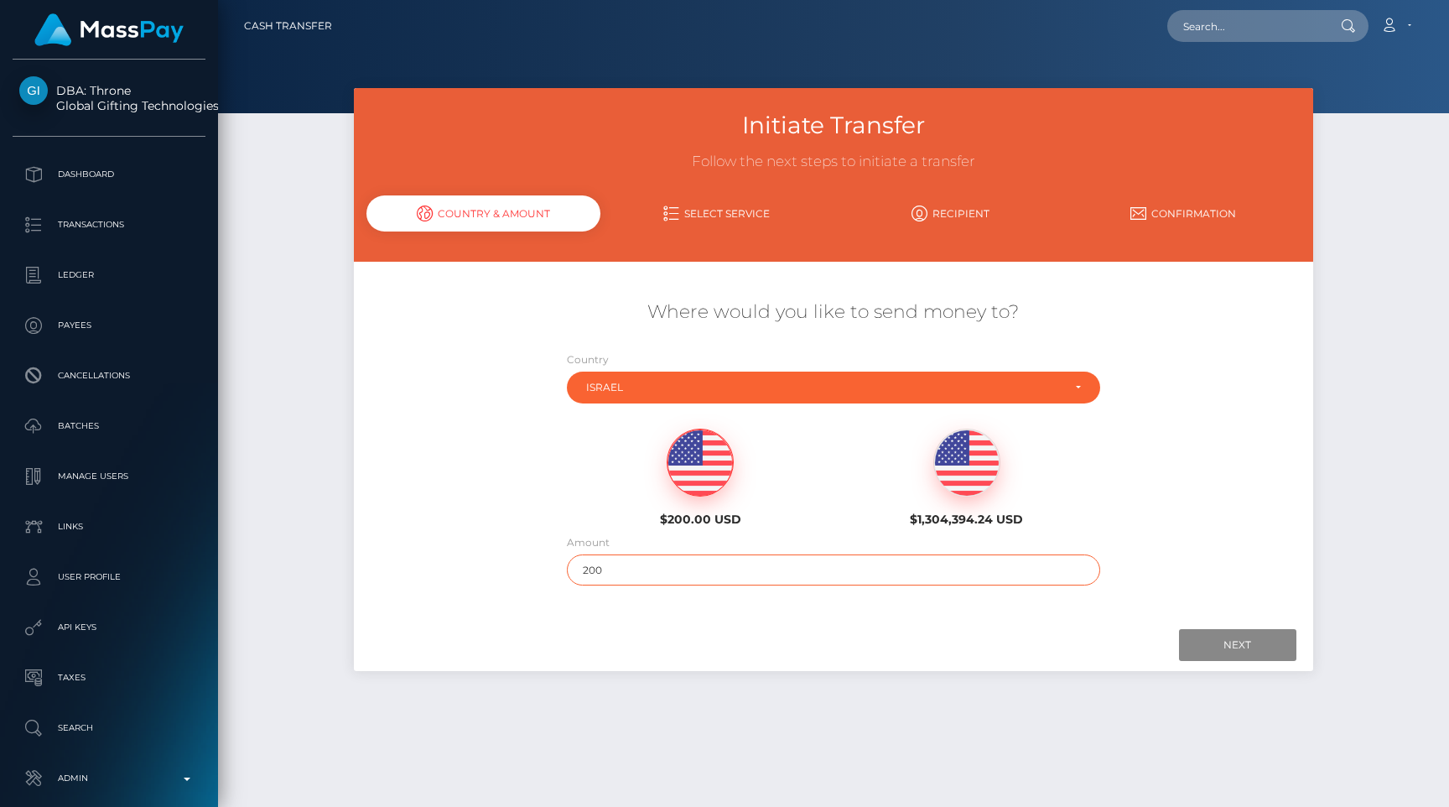
click at [641, 571] on input "200" at bounding box center [834, 569] width 534 height 31
type input "200.1"
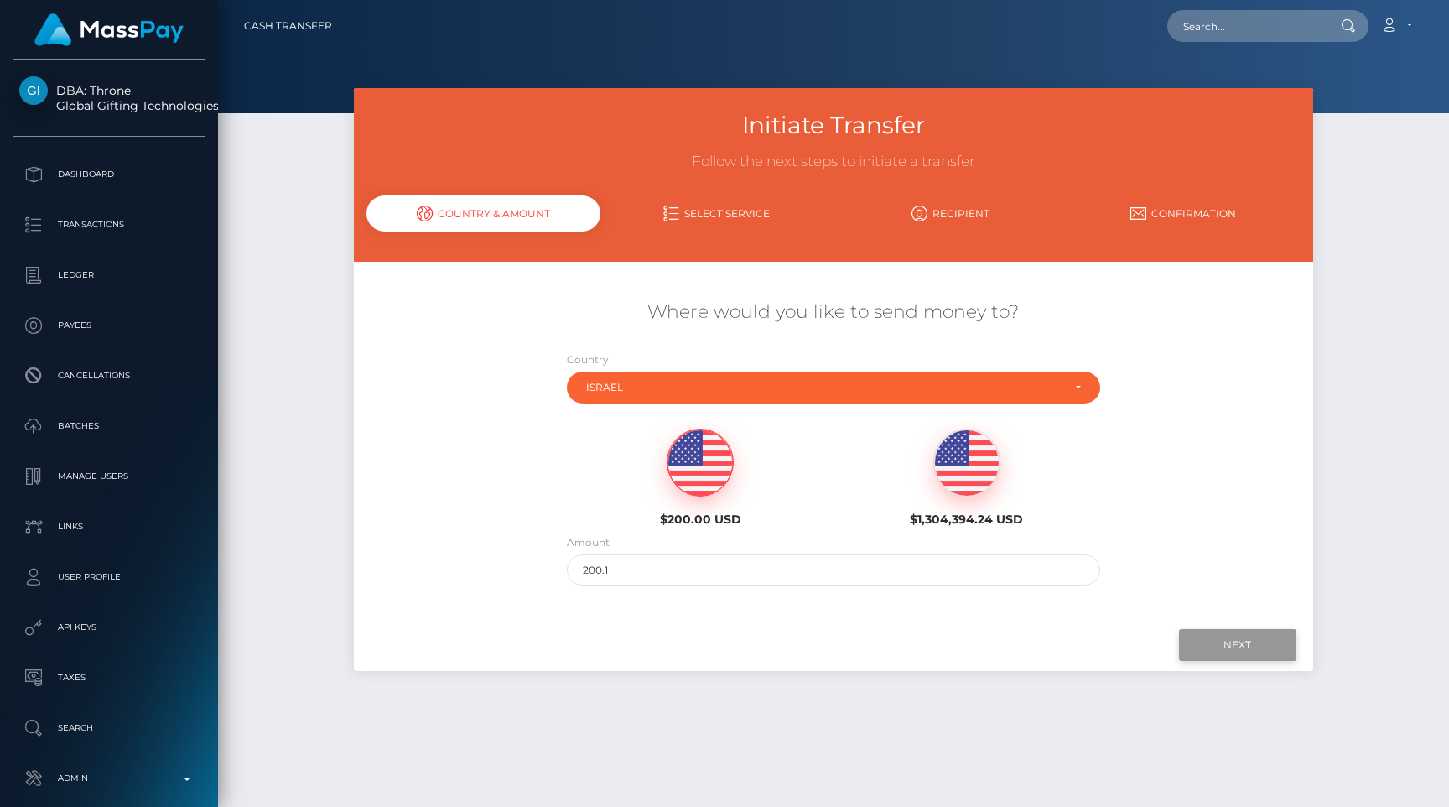
click at [1189, 650] on input "Next" at bounding box center [1237, 645] width 117 height 32
click at [1217, 645] on input "Next" at bounding box center [1237, 645] width 117 height 32
click at [1229, 522] on div "$200.00 USD $1,304,394.24 USD" at bounding box center [833, 473] width 799 height 122
click at [1232, 636] on input "Next" at bounding box center [1237, 645] width 117 height 32
click at [699, 480] on img at bounding box center [699, 462] width 65 height 67
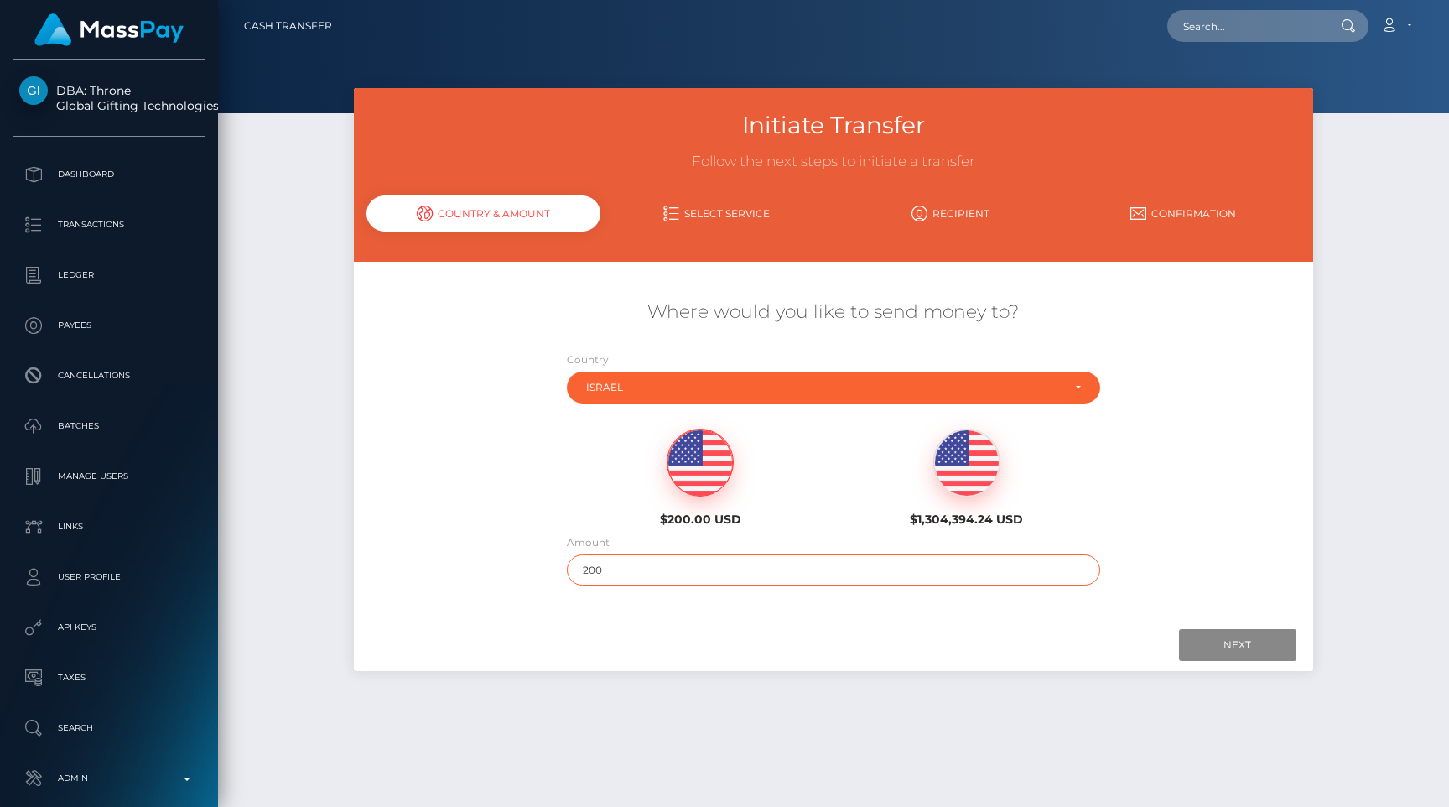
click at [677, 582] on input "200" at bounding box center [834, 569] width 534 height 31
type input "200.1"
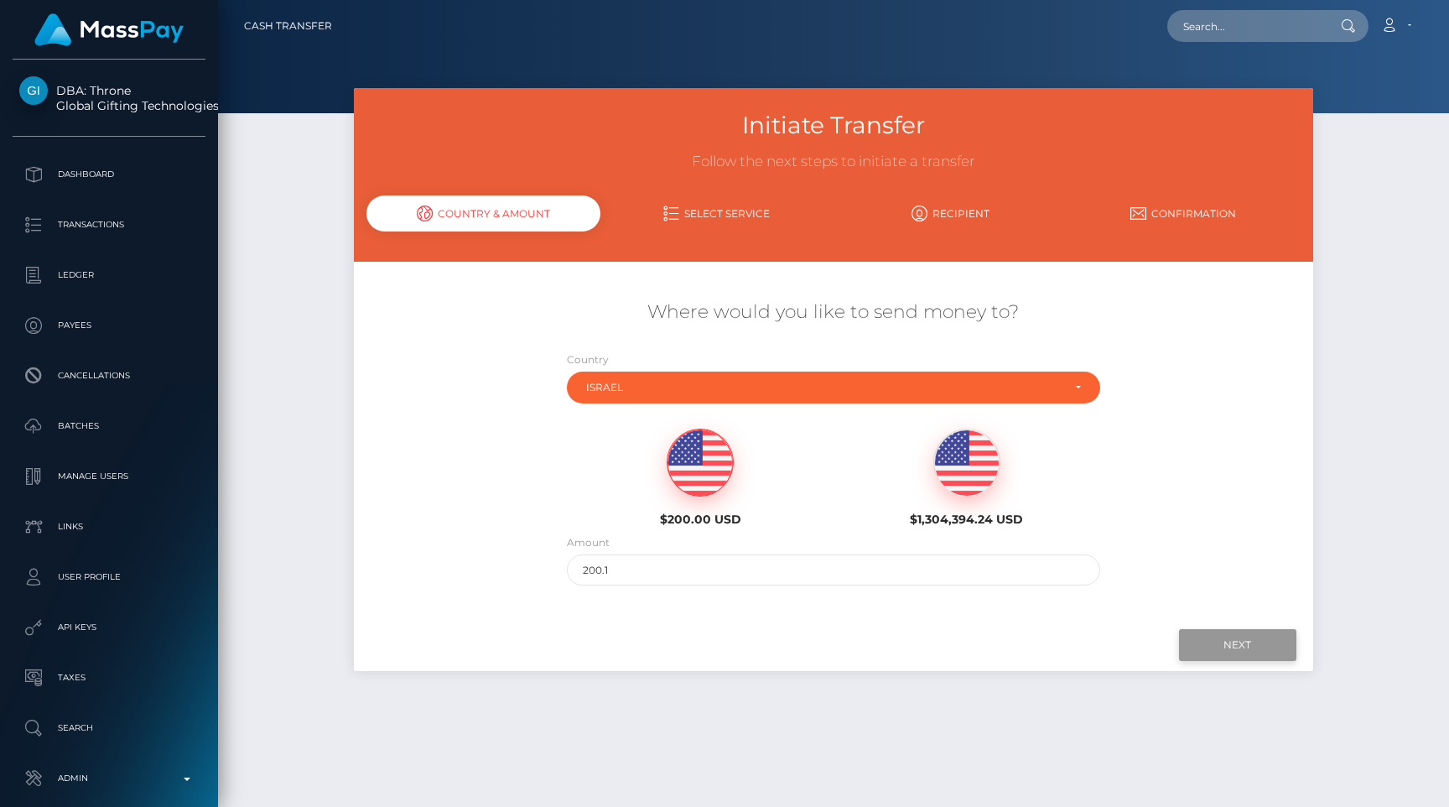
click at [1253, 641] on input "Next" at bounding box center [1237, 645] width 117 height 32
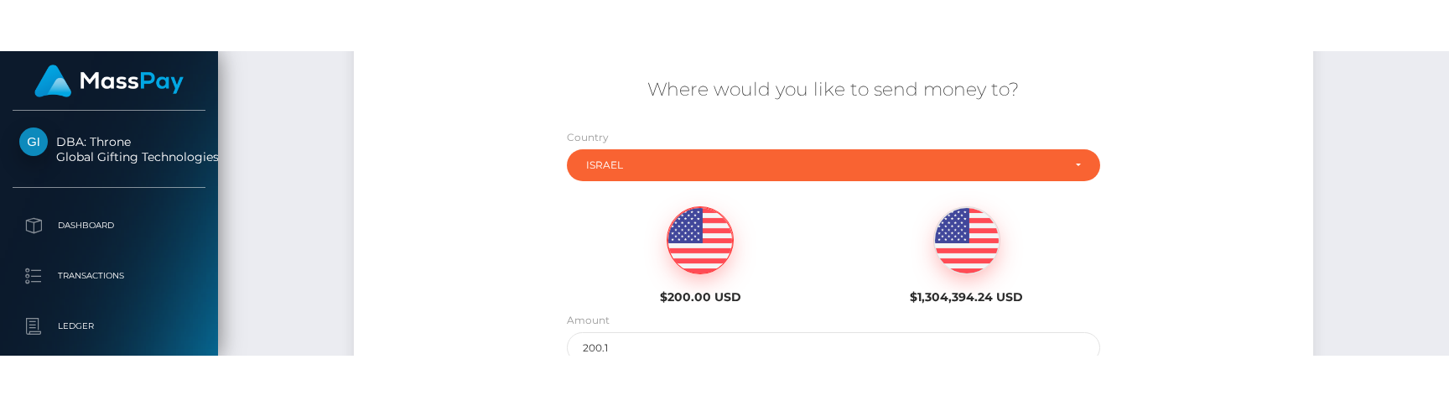
scroll to position [335, 0]
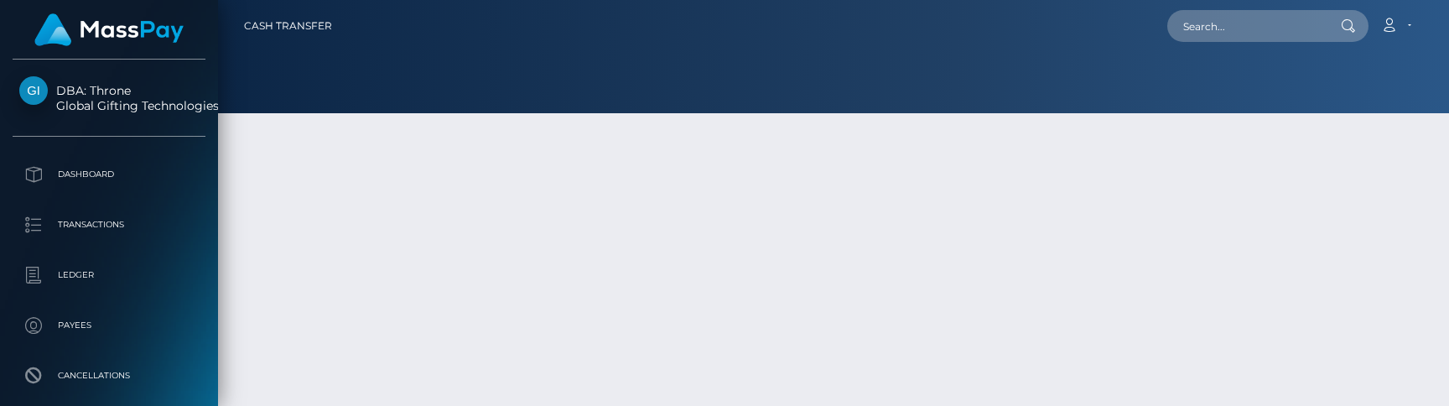
scroll to position [335, 0]
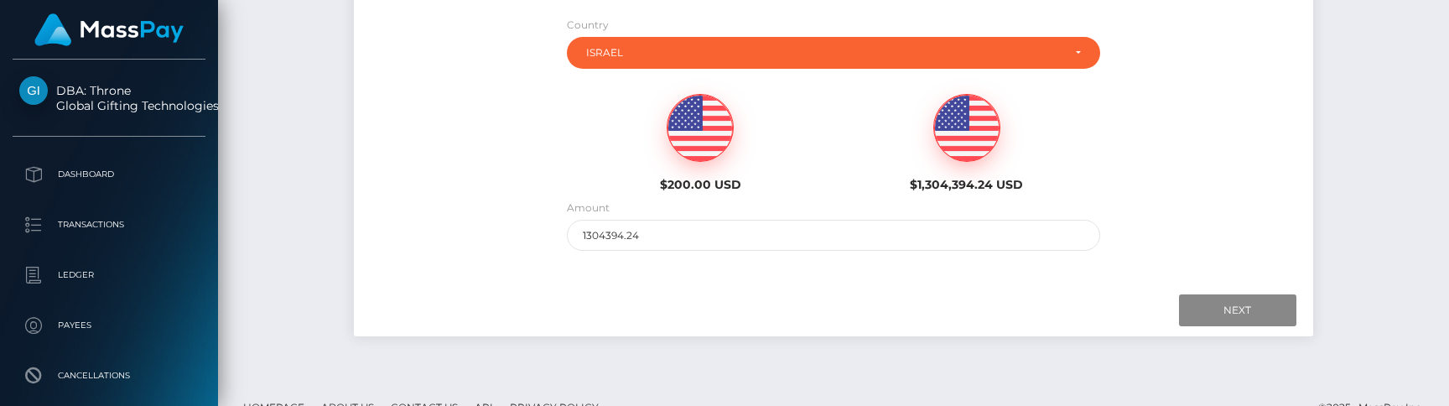
click at [692, 147] on img at bounding box center [699, 128] width 65 height 67
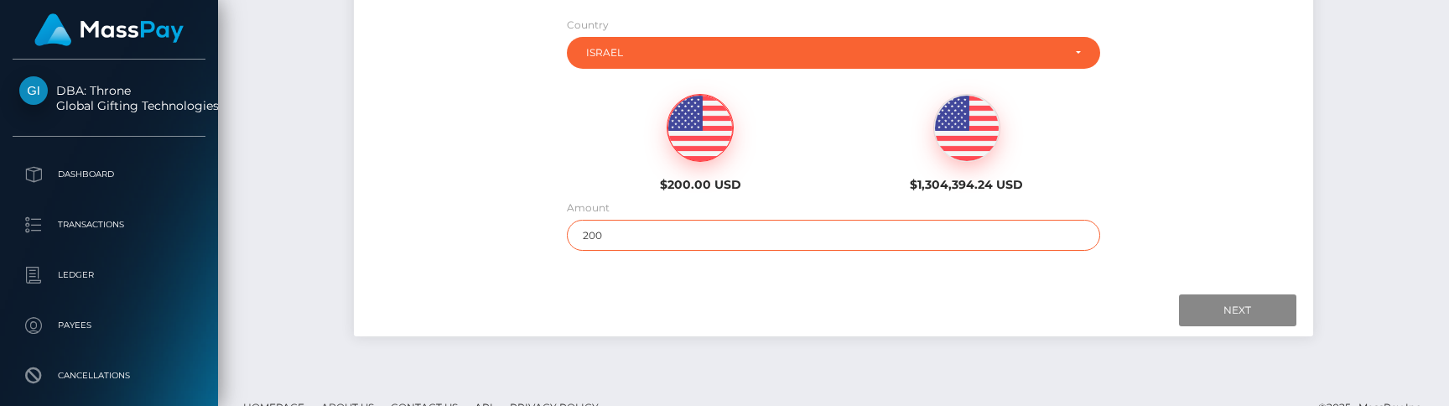
click at [670, 229] on input "200" at bounding box center [834, 235] width 534 height 31
click at [670, 245] on input "200" at bounding box center [834, 235] width 534 height 31
type input "200.2"
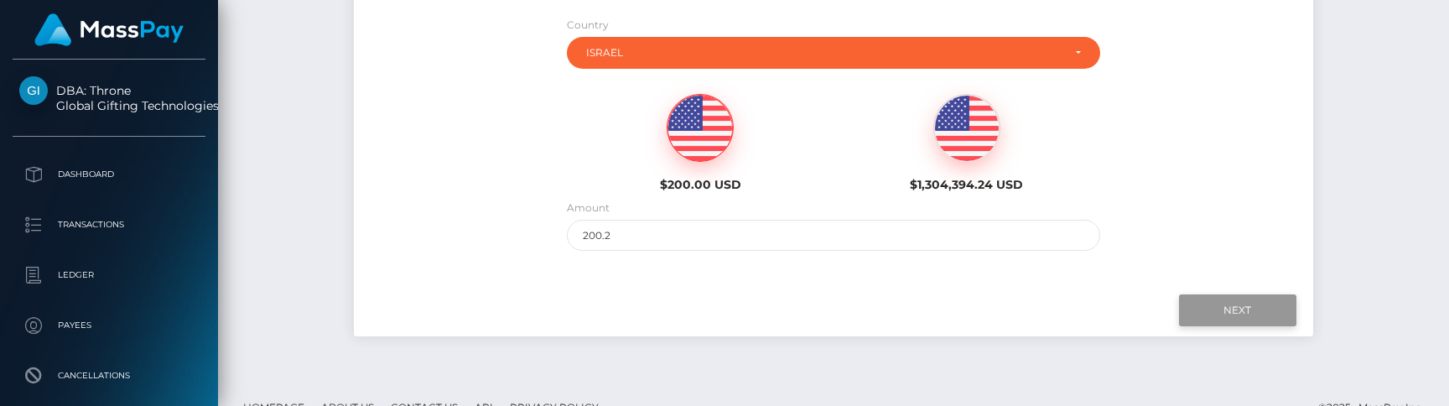
click at [1234, 308] on input "Next" at bounding box center [1237, 310] width 117 height 32
click at [1241, 309] on input "Next" at bounding box center [1237, 310] width 117 height 32
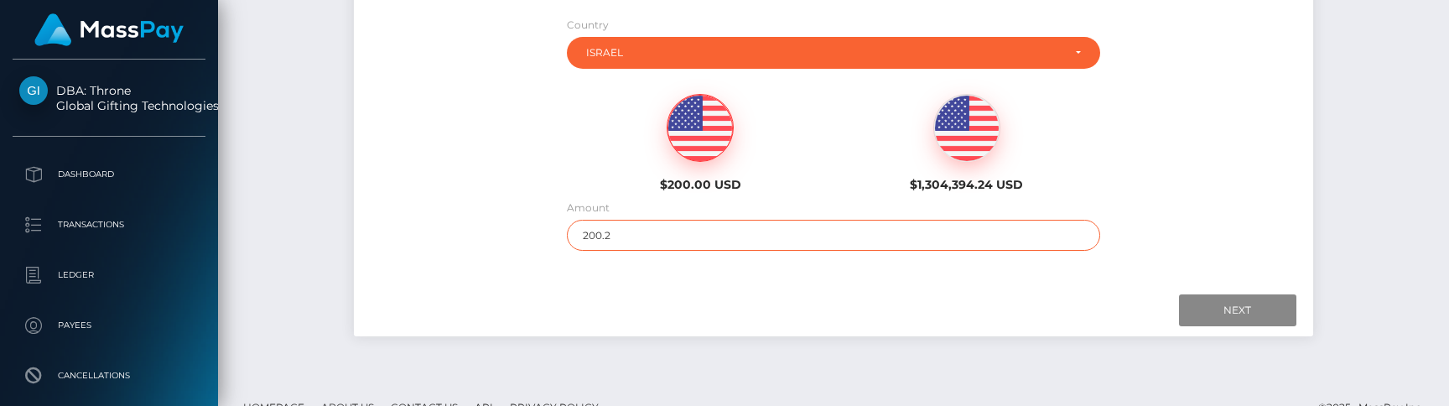
click at [795, 236] on input "200.2" at bounding box center [834, 235] width 534 height 31
click at [147, 405] on div "DBA: Throne Global Gifting Technologies Inc Dashboard Transactions Ledger Payees" at bounding box center [109, 203] width 218 height 406
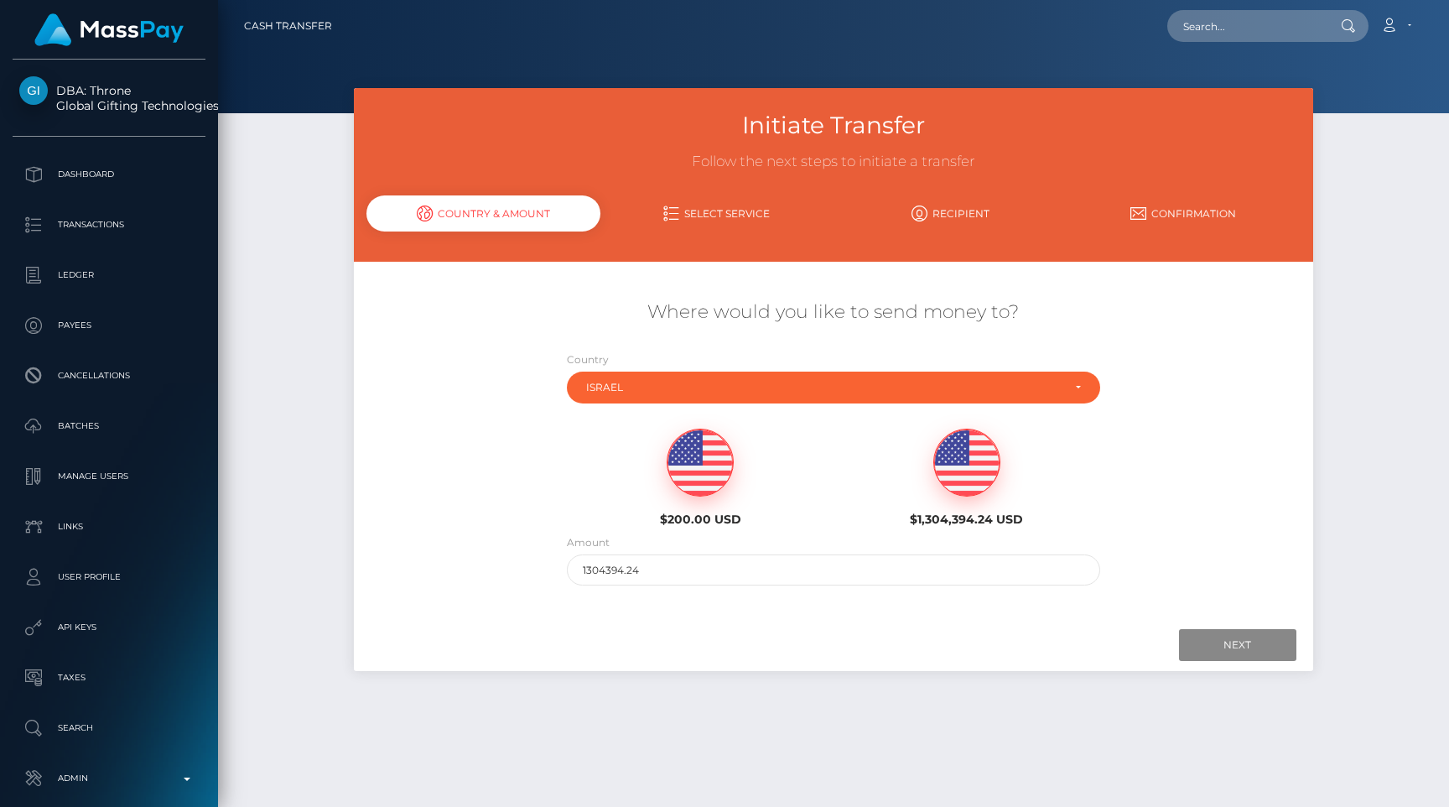
click at [700, 454] on img at bounding box center [699, 462] width 65 height 67
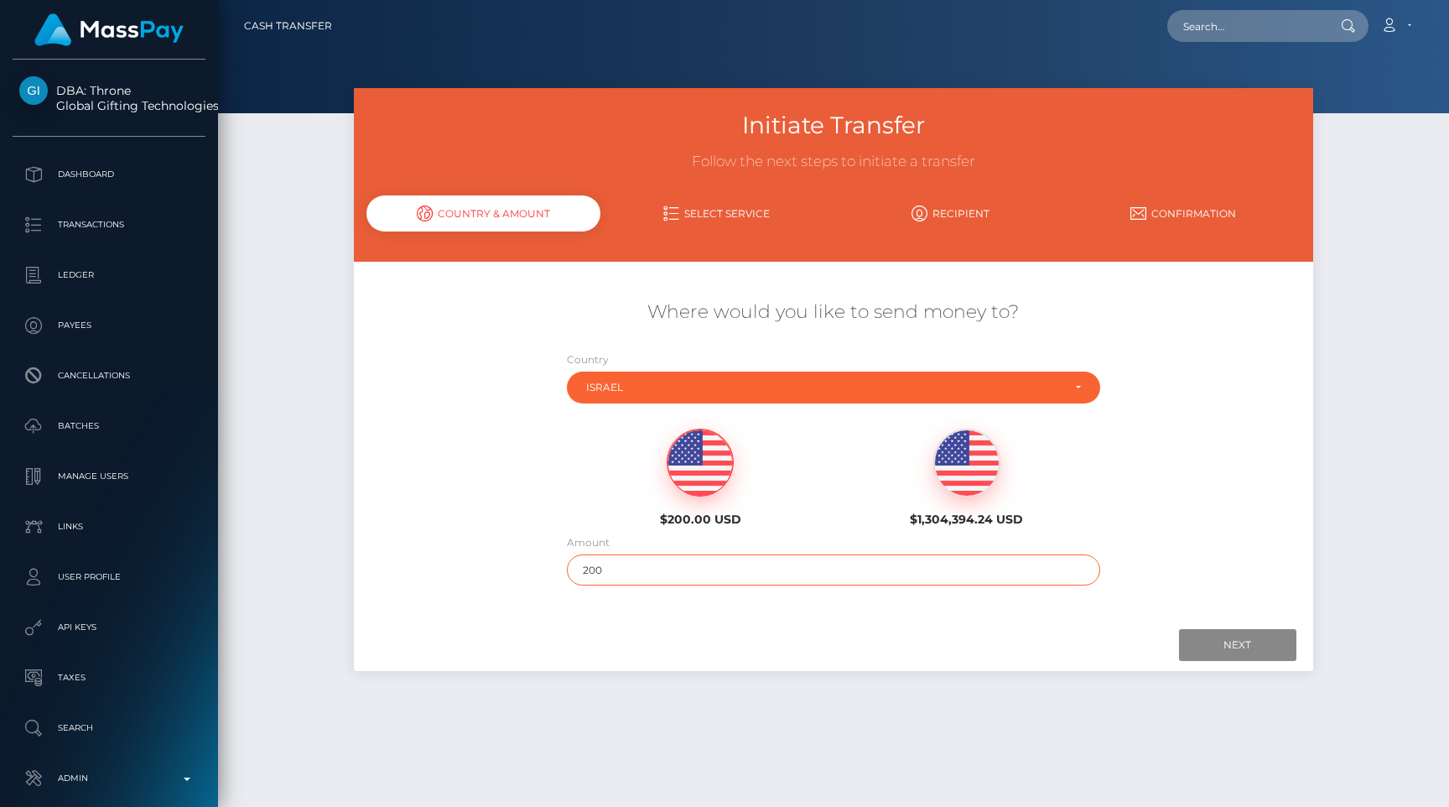
click at [662, 556] on input "200" at bounding box center [834, 569] width 534 height 31
click at [662, 569] on input "200" at bounding box center [834, 569] width 534 height 31
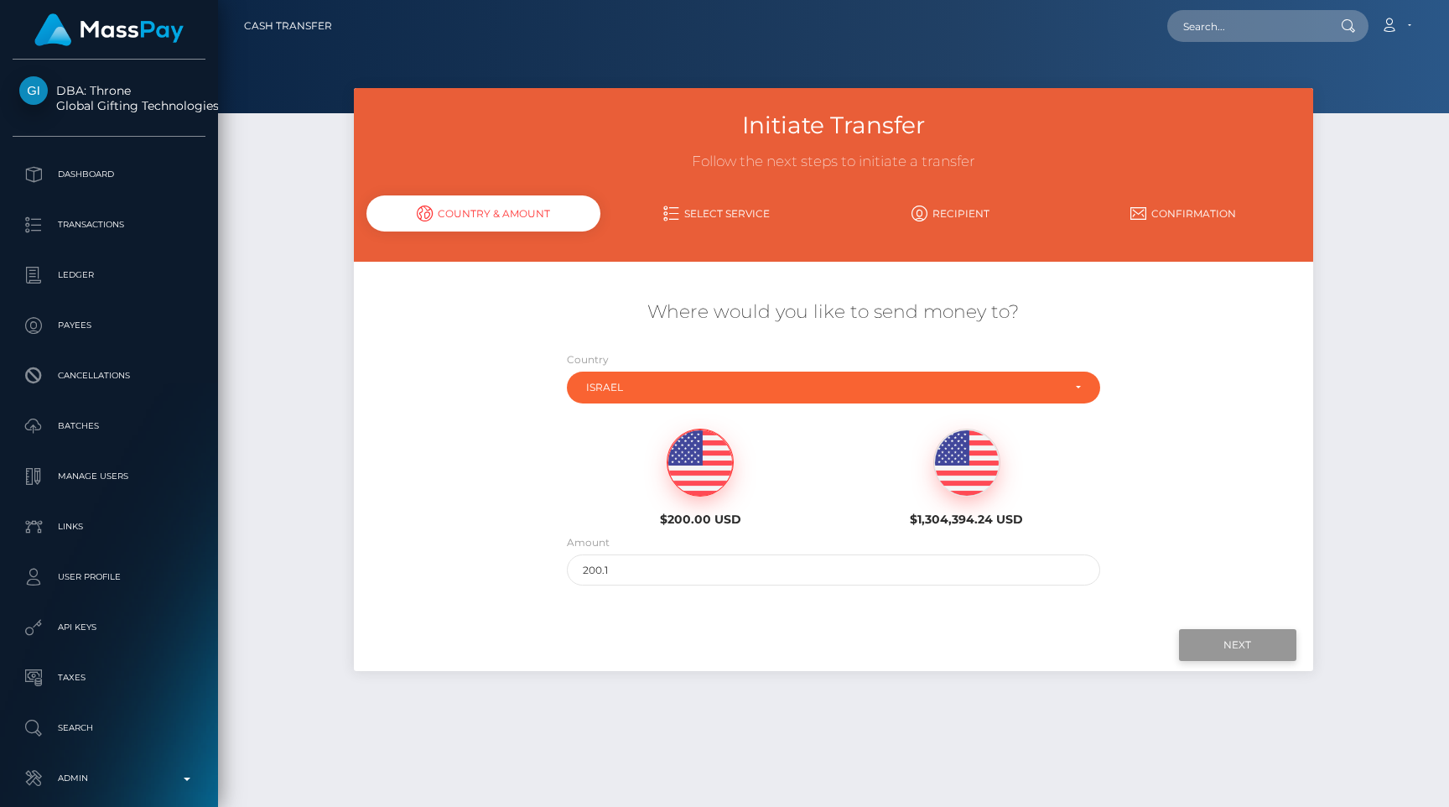
click at [1198, 652] on input "Next" at bounding box center [1237, 645] width 117 height 32
click at [1232, 646] on input "Next" at bounding box center [1237, 645] width 117 height 32
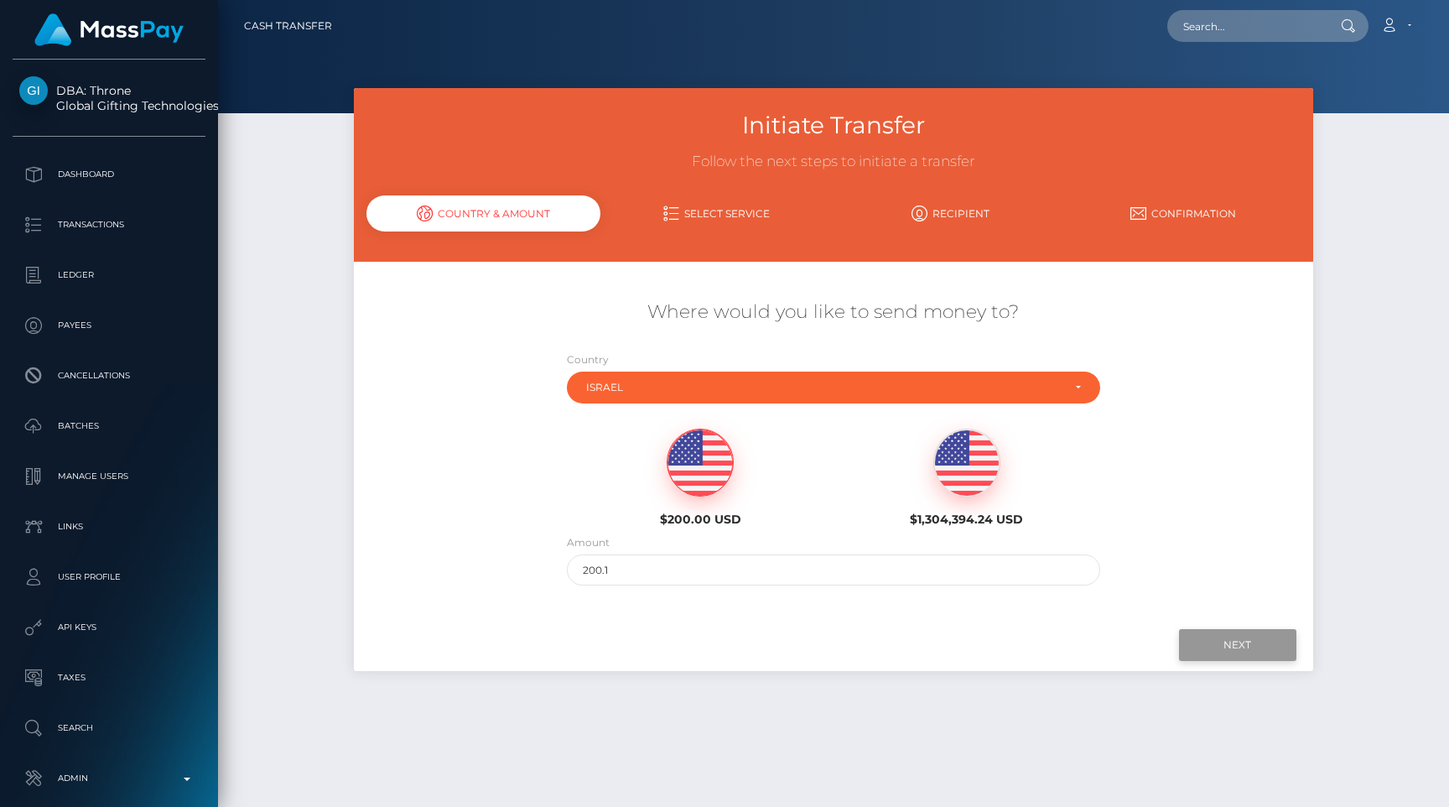
click at [1232, 646] on input "Next" at bounding box center [1237, 645] width 117 height 32
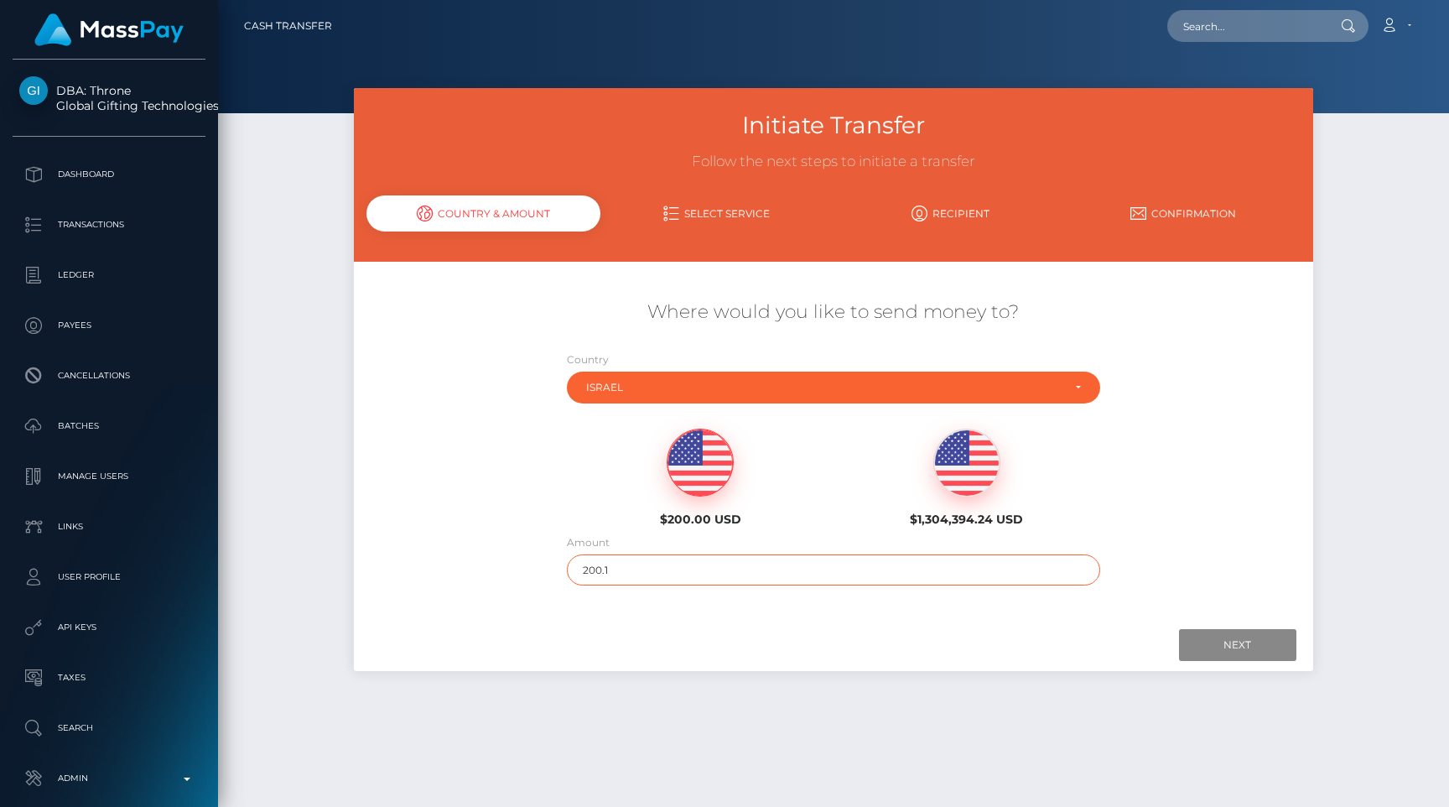
scroll to position [43, 0]
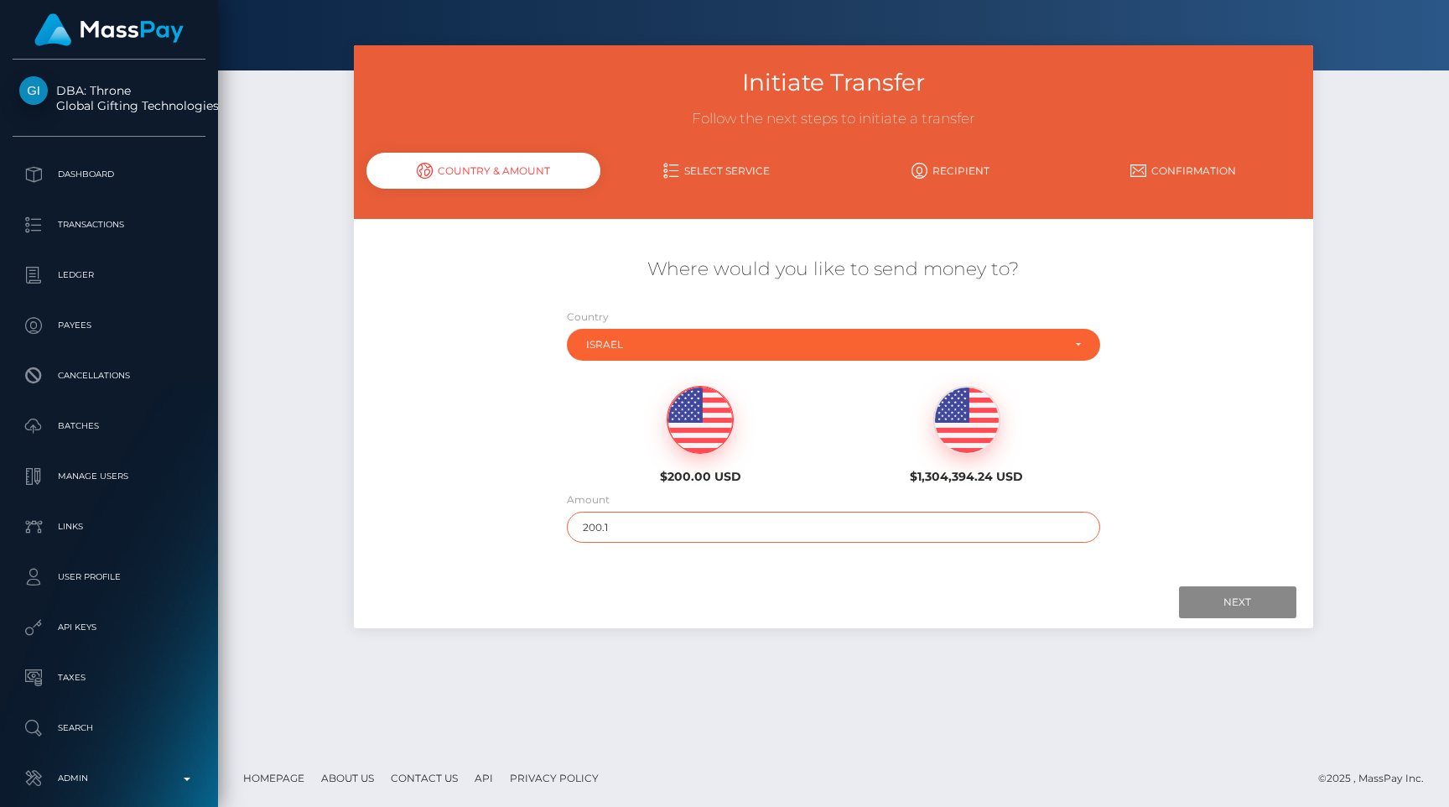
click at [656, 530] on input "200.1" at bounding box center [834, 526] width 534 height 31
type input "2"
click at [1279, 594] on input "Next" at bounding box center [1237, 602] width 117 height 32
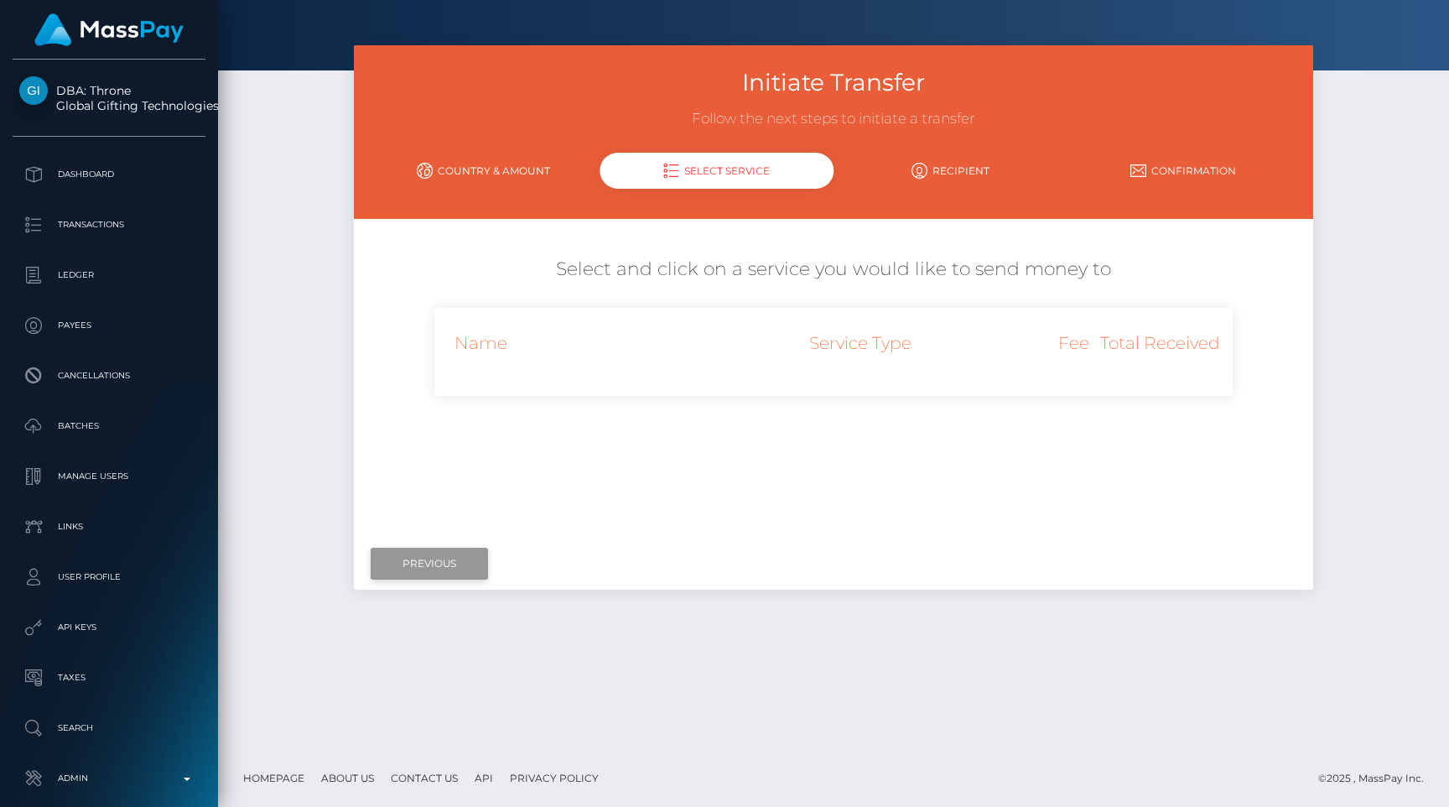
click at [460, 575] on input "Previous" at bounding box center [429, 563] width 117 height 32
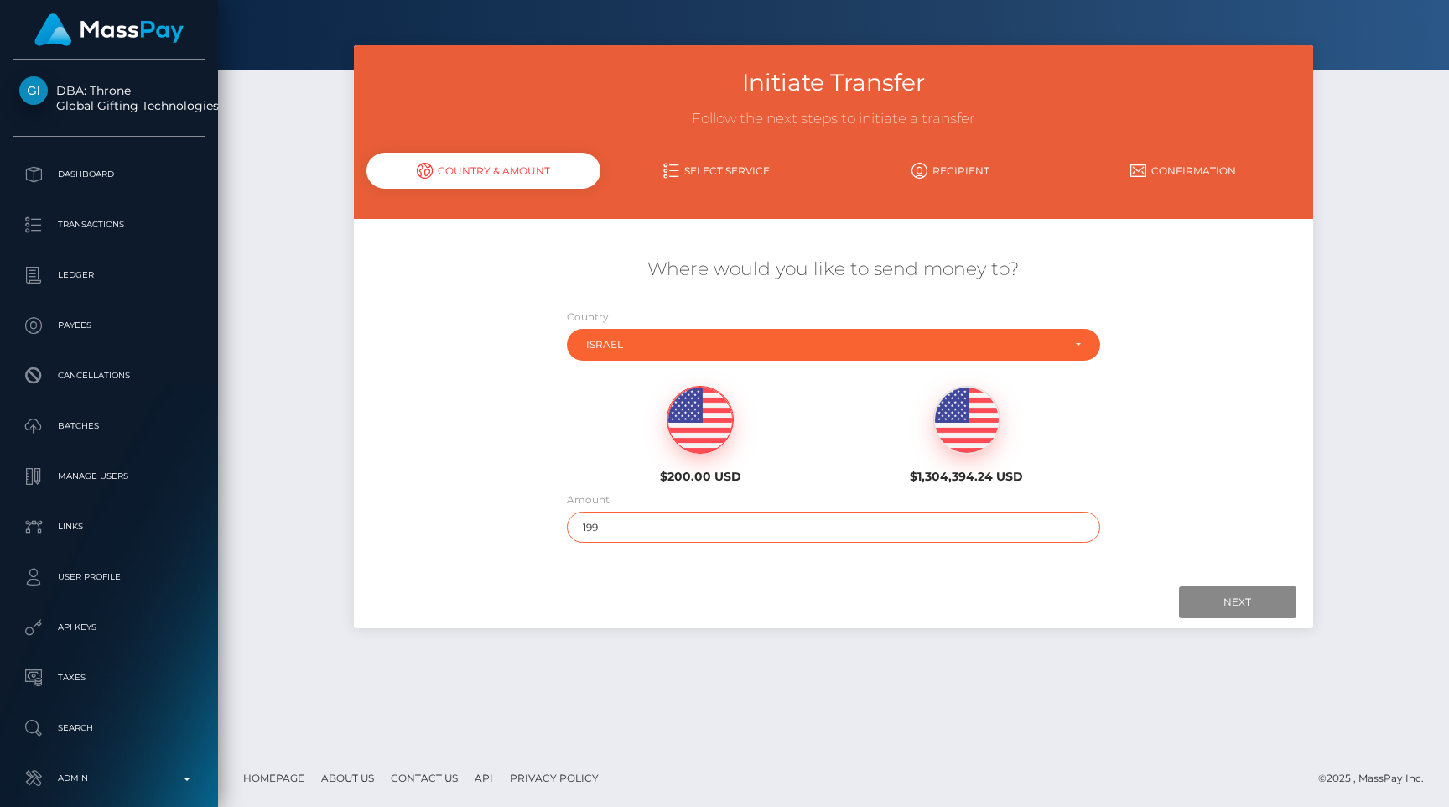
click at [661, 525] on input "199" at bounding box center [834, 526] width 534 height 31
type input "199.1"
click at [1213, 599] on input "Next" at bounding box center [1237, 602] width 117 height 32
